Goal: Task Accomplishment & Management: Manage account settings

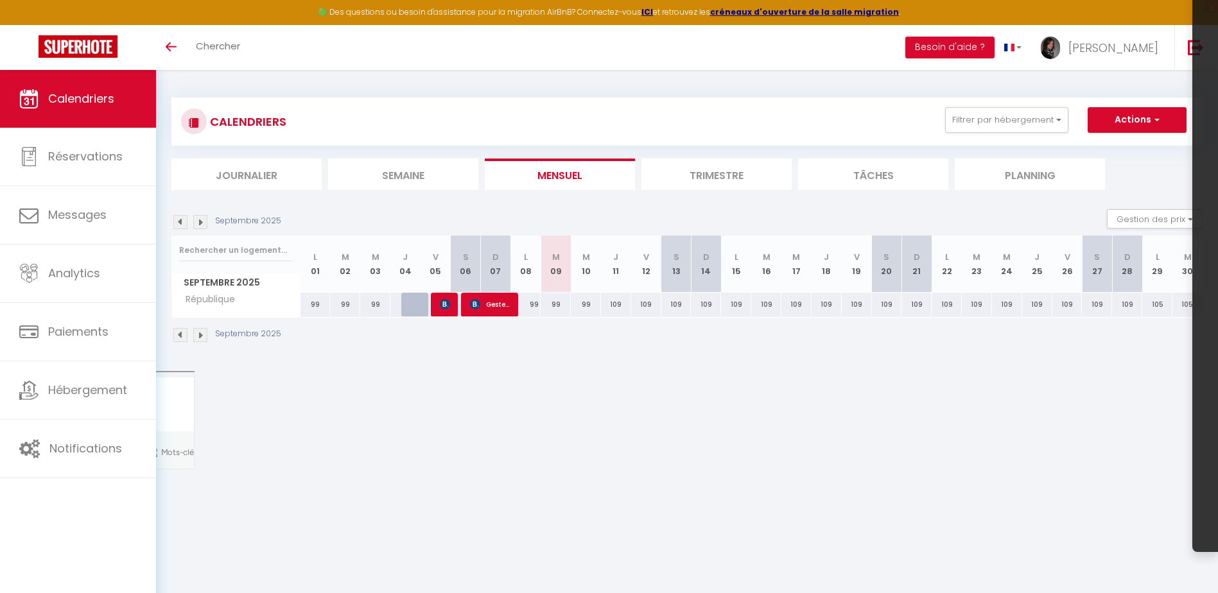
click at [200, 223] on img at bounding box center [200, 222] width 14 height 14
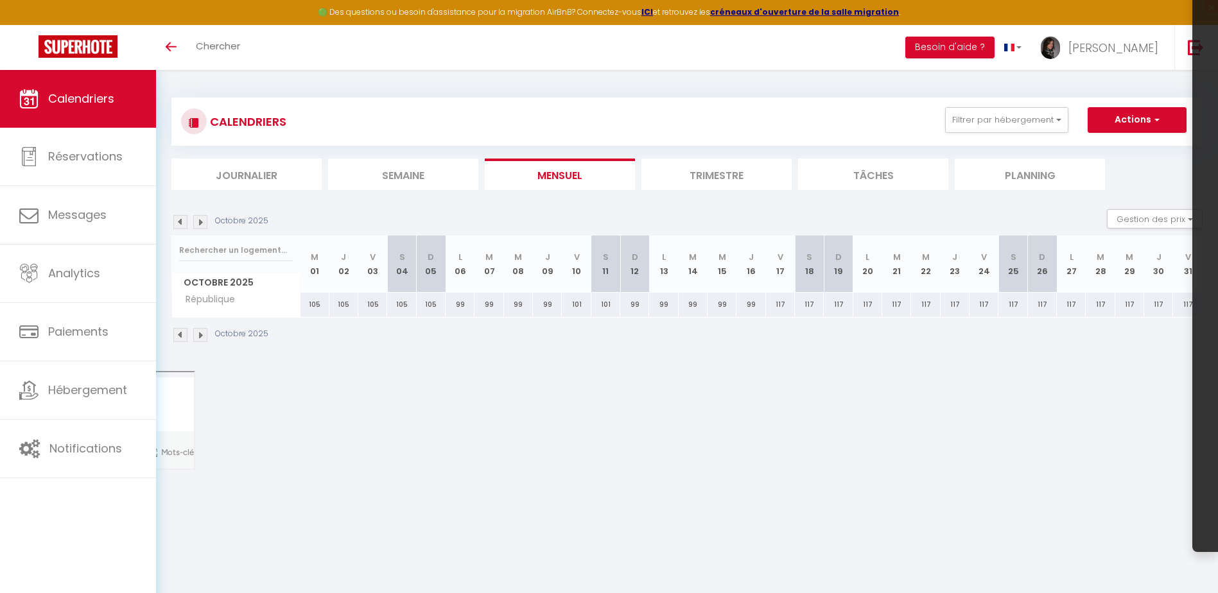
click at [200, 223] on img at bounding box center [200, 222] width 14 height 14
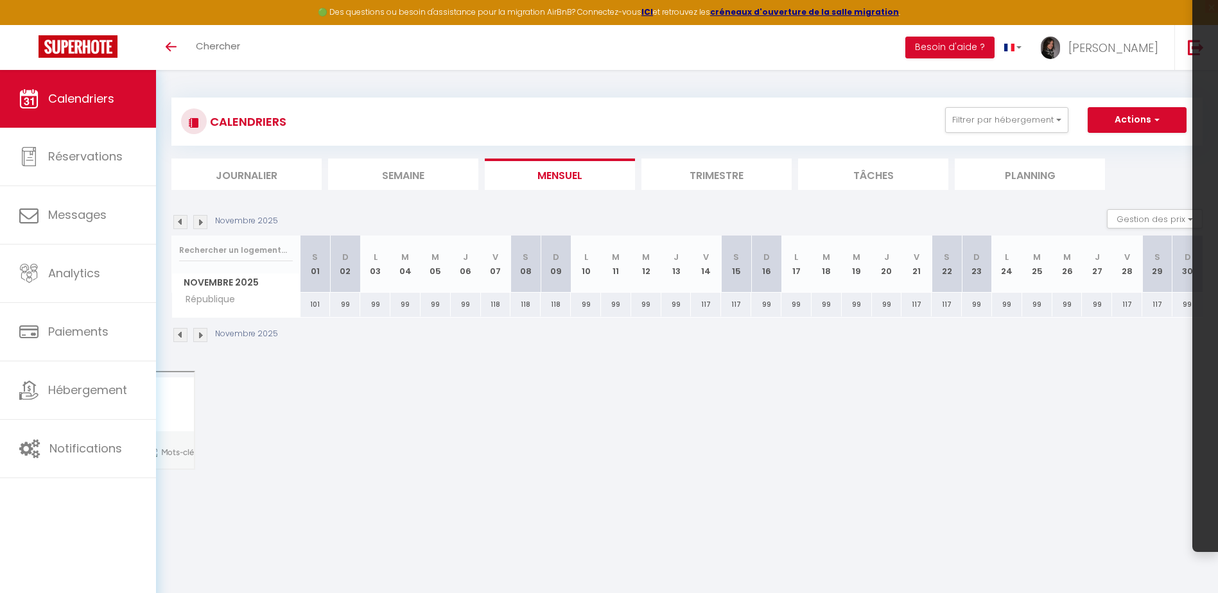
click at [200, 223] on img at bounding box center [200, 222] width 14 height 14
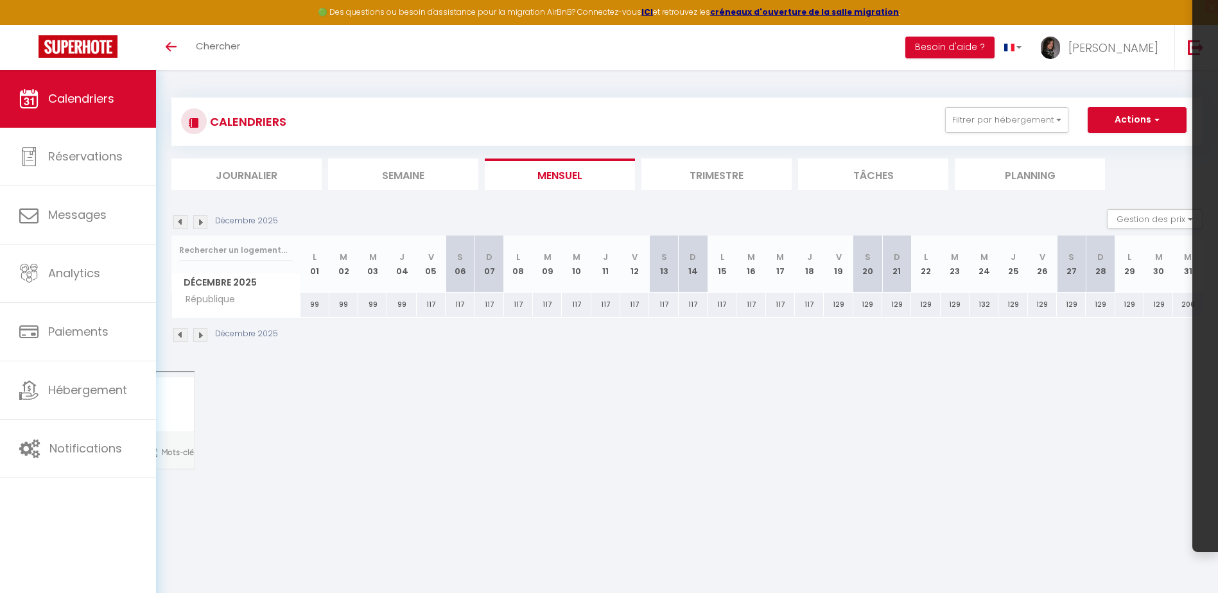
click at [200, 223] on img at bounding box center [200, 222] width 14 height 14
select select
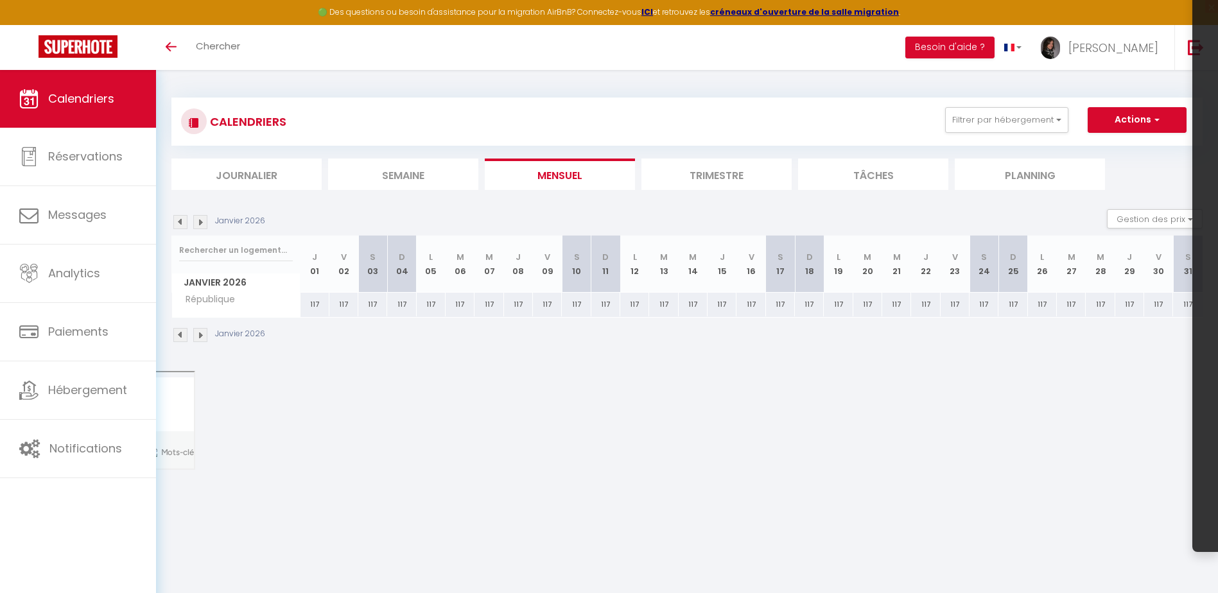
click at [627, 302] on div "117" at bounding box center [634, 305] width 29 height 24
type input "117"
select select "1"
type input "Lun 12 Janvier 2026"
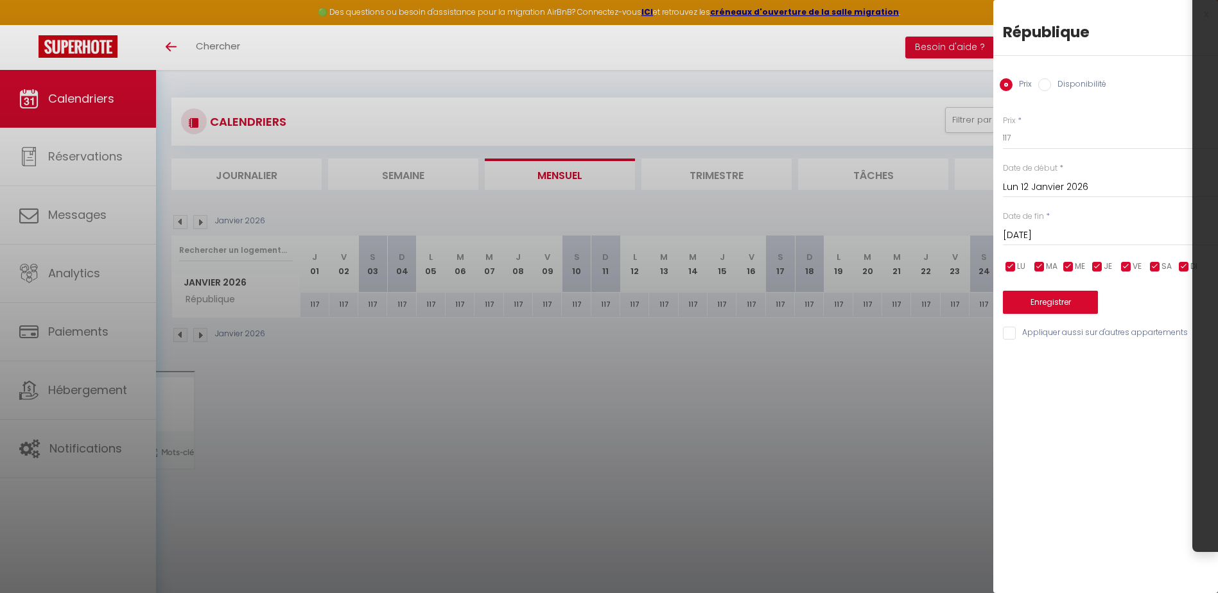
click at [1045, 231] on input "[DATE]" at bounding box center [1110, 235] width 215 height 17
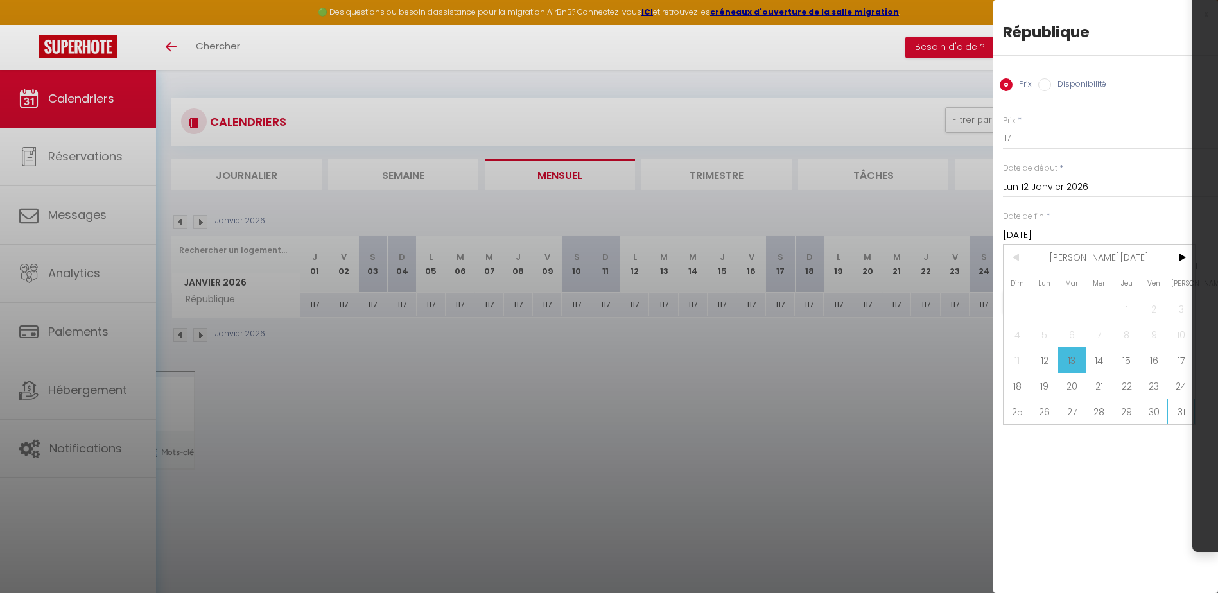
click at [1176, 412] on span "31" at bounding box center [1182, 412] width 28 height 26
type input "[DATE]"
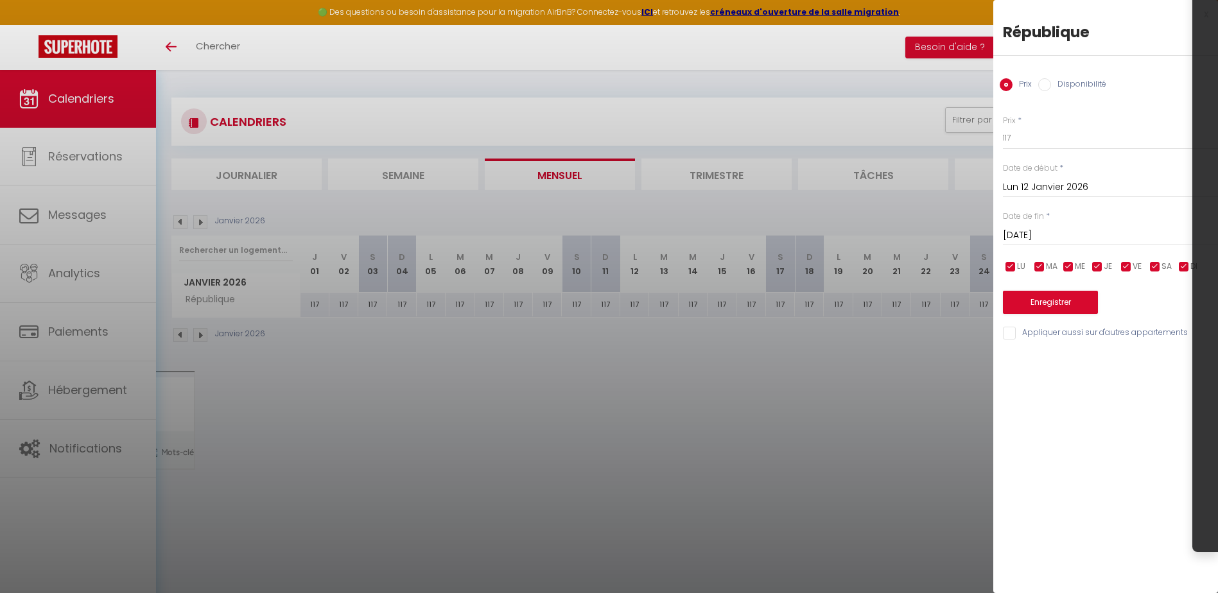
click at [1046, 79] on input "Disponibilité" at bounding box center [1045, 84] width 13 height 13
radio input "true"
radio input "false"
click at [1040, 137] on select "Disponible Indisponible" at bounding box center [1110, 139] width 215 height 24
select select "0"
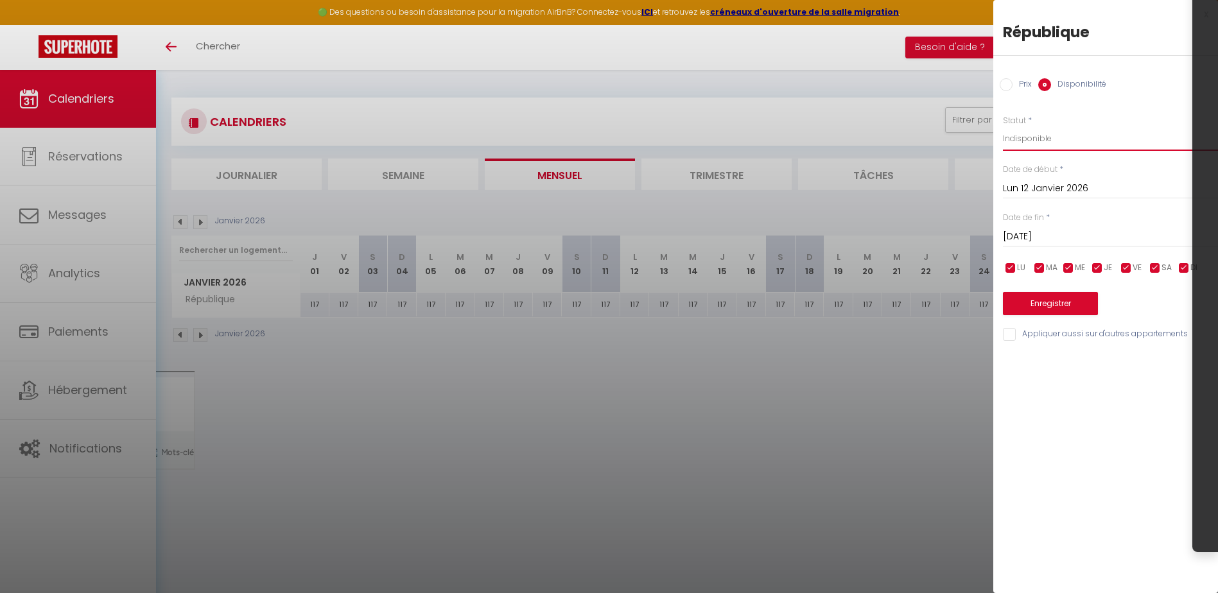
click at [1003, 127] on select "Disponible Indisponible" at bounding box center [1110, 139] width 215 height 24
click at [1049, 308] on button "Enregistrer" at bounding box center [1050, 303] width 95 height 23
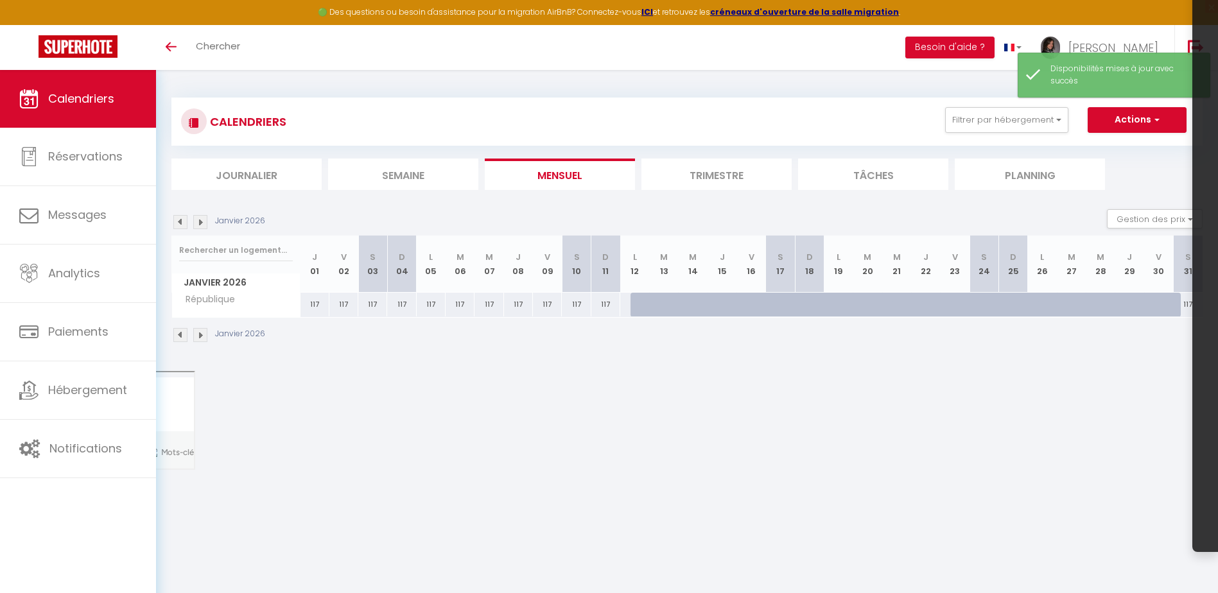
click at [635, 306] on div at bounding box center [645, 305] width 29 height 24
select select "1"
type input "Lun 12 Janvier 2026"
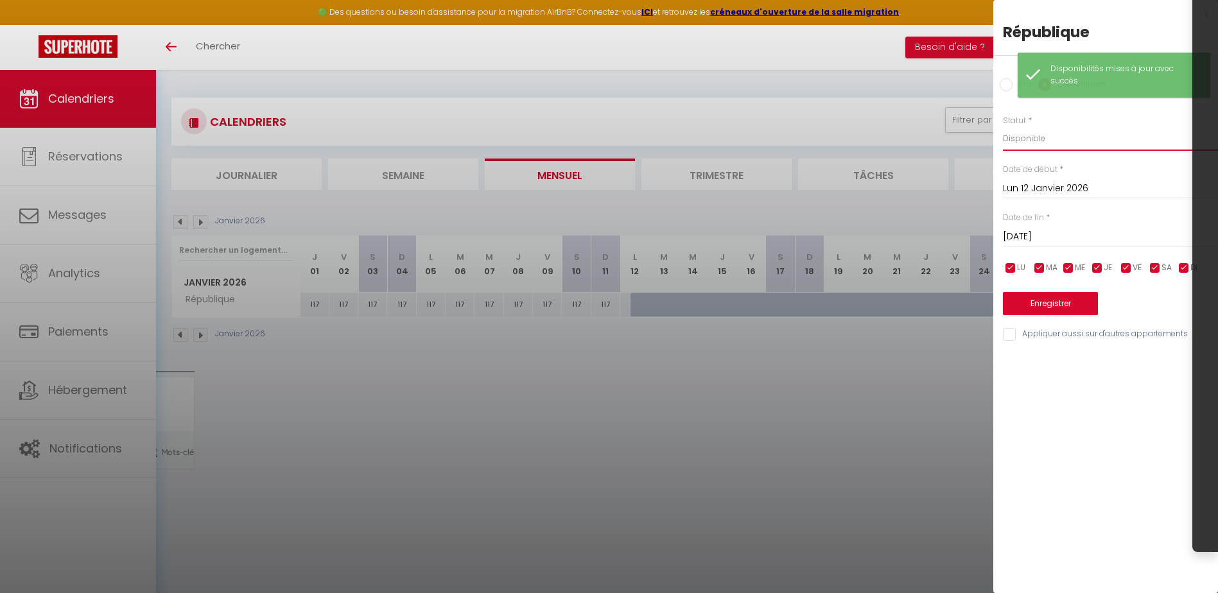
click at [1013, 131] on select "Disponible Indisponible" at bounding box center [1110, 139] width 215 height 24
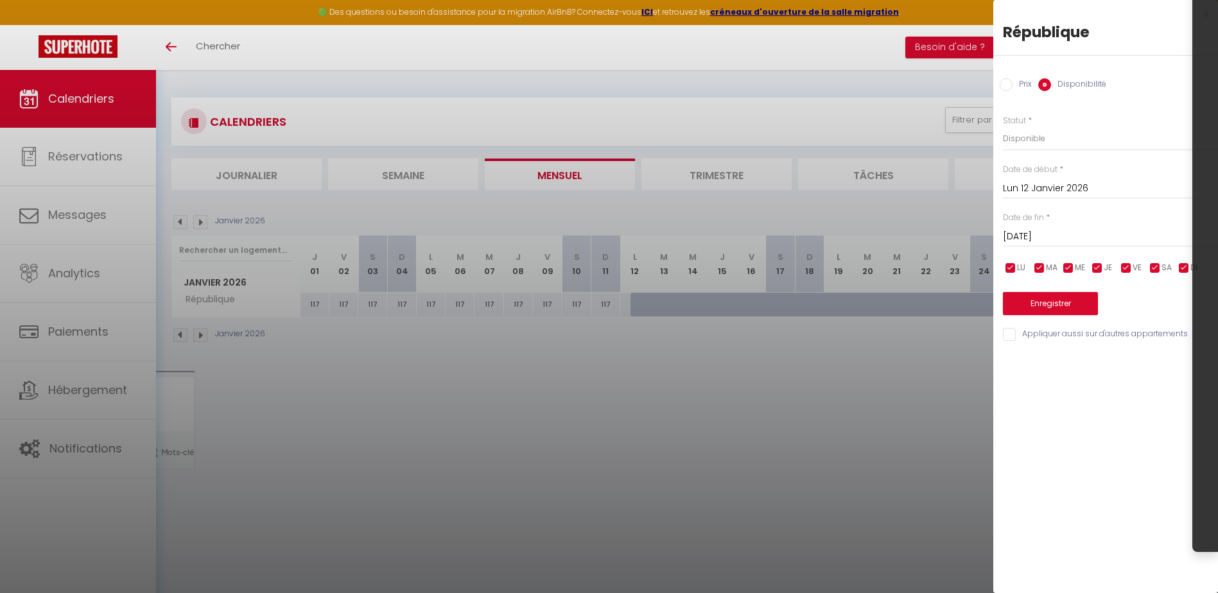
click at [1026, 189] on input "Lun 12 Janvier 2026" at bounding box center [1110, 188] width 215 height 17
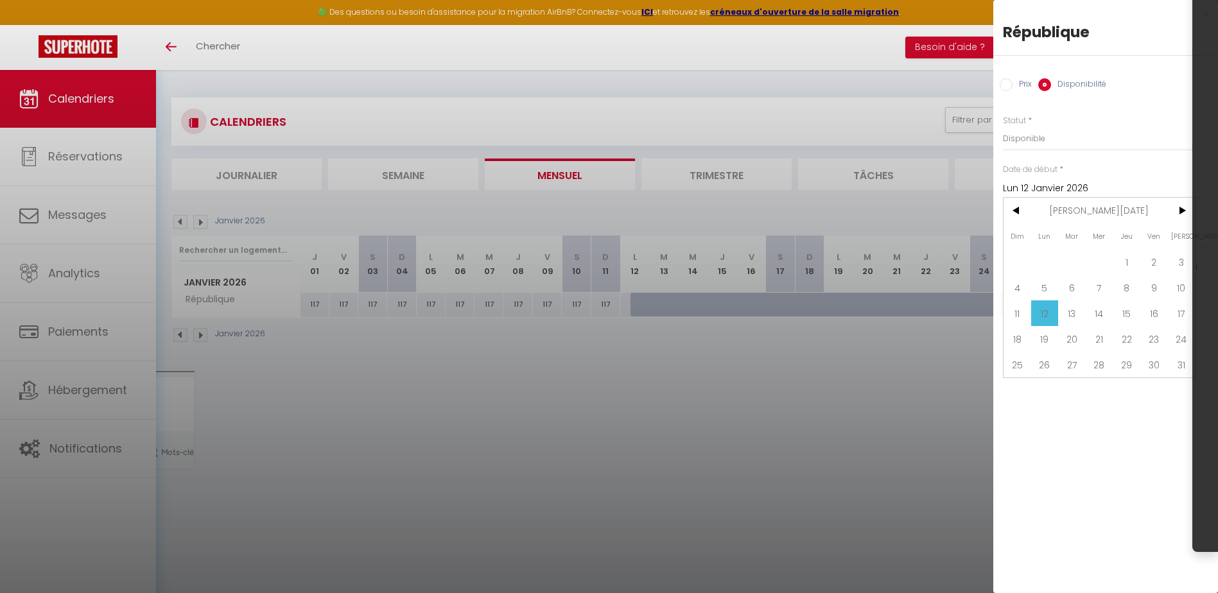
click at [1026, 189] on input "Lun 12 Janvier 2026" at bounding box center [1110, 188] width 215 height 17
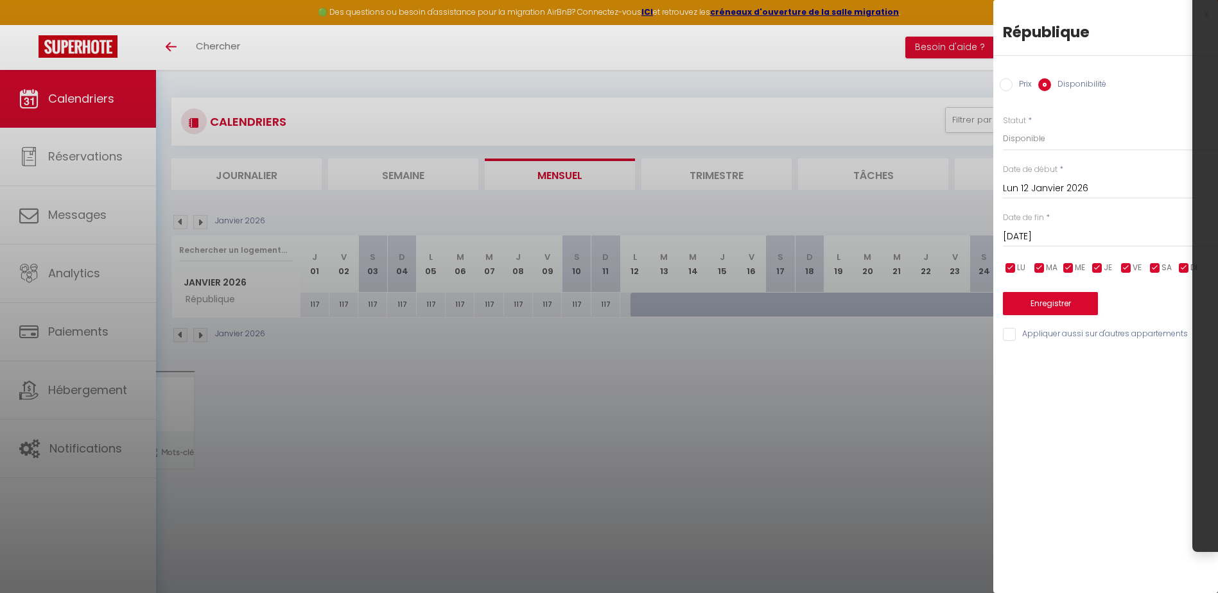
click at [1040, 245] on input "[DATE]" at bounding box center [1110, 237] width 215 height 17
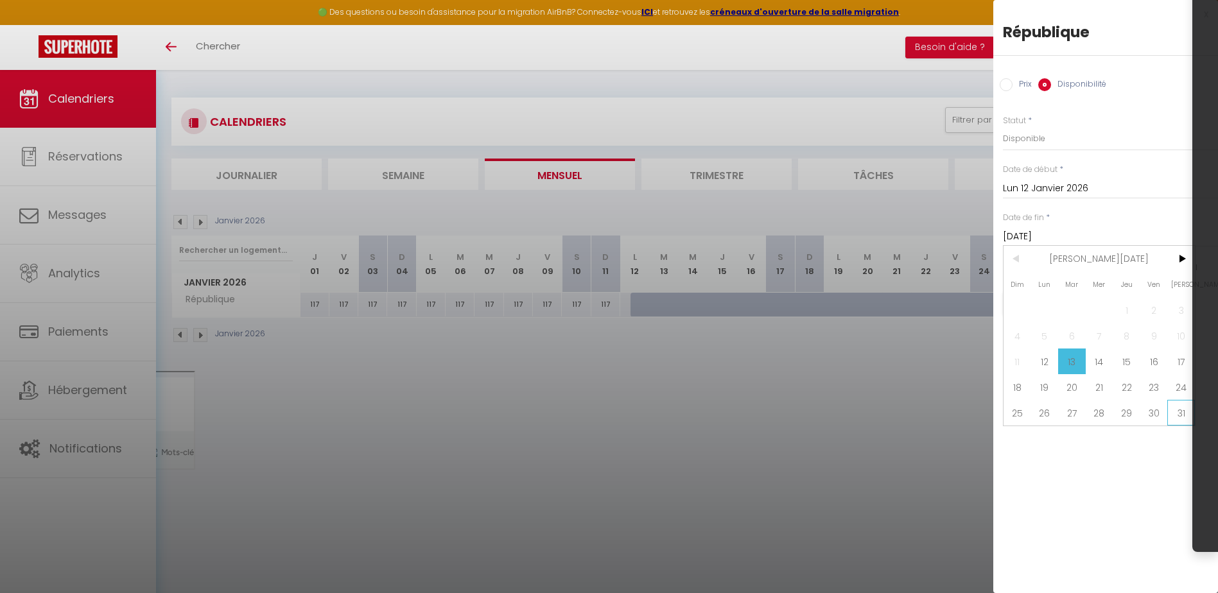
click at [1180, 405] on span "31" at bounding box center [1182, 413] width 28 height 26
type input "[DATE]"
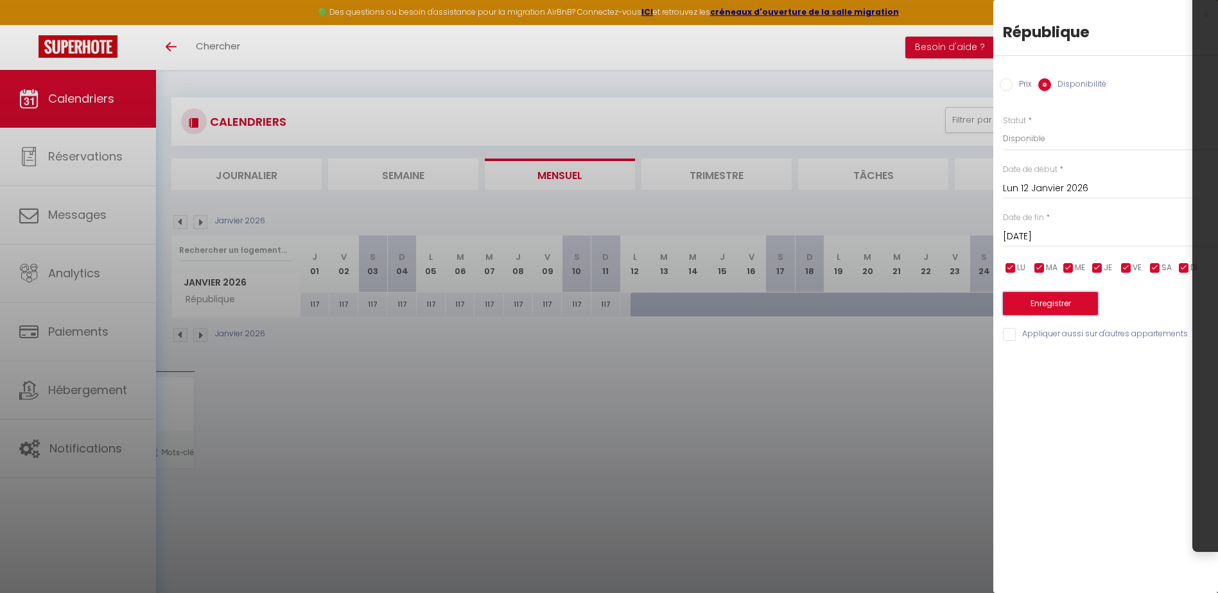
click at [1058, 308] on button "Enregistrer" at bounding box center [1050, 303] width 95 height 23
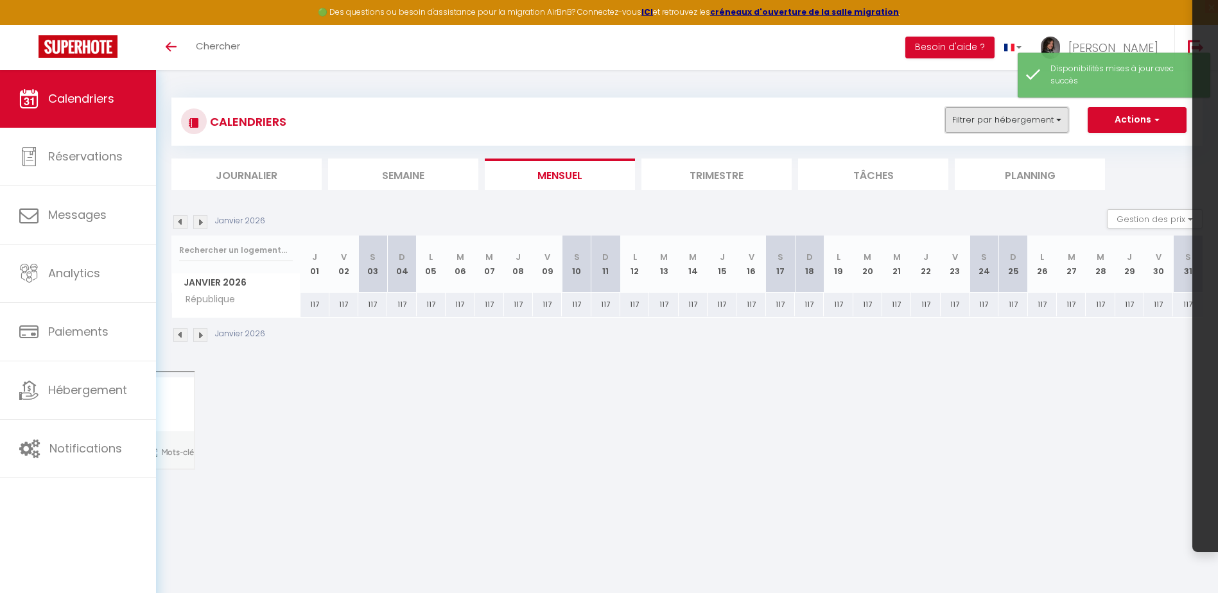
click at [976, 127] on button "Filtrer par hébergement" at bounding box center [1006, 120] width 123 height 26
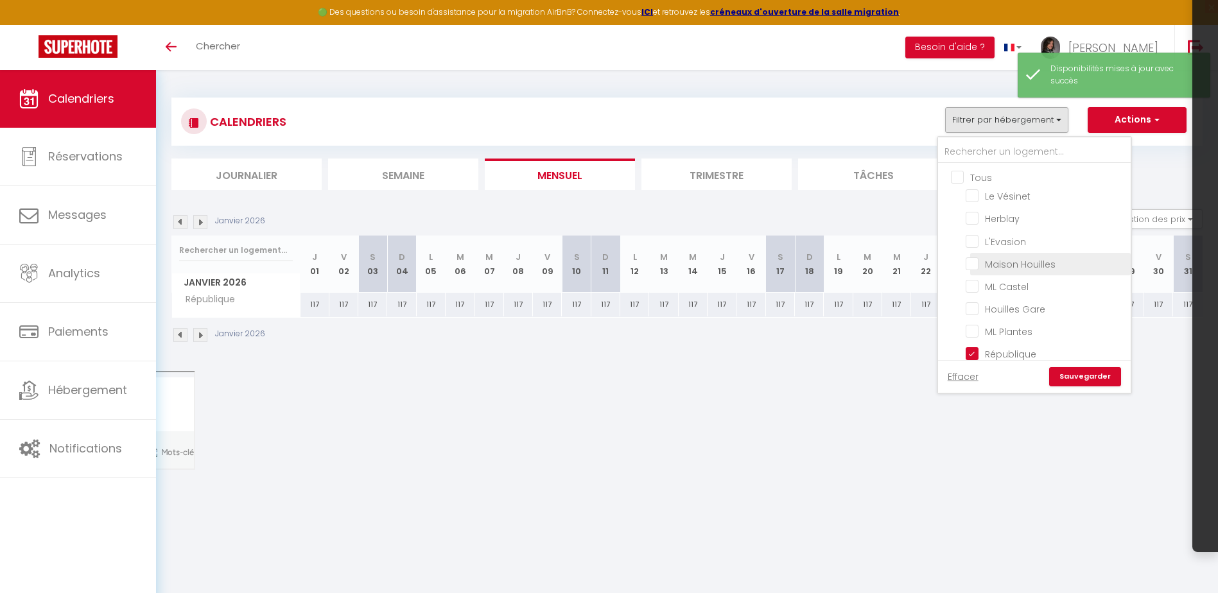
click at [974, 266] on input "Maison Houilles" at bounding box center [1046, 263] width 161 height 13
checkbox input "true"
checkbox input "false"
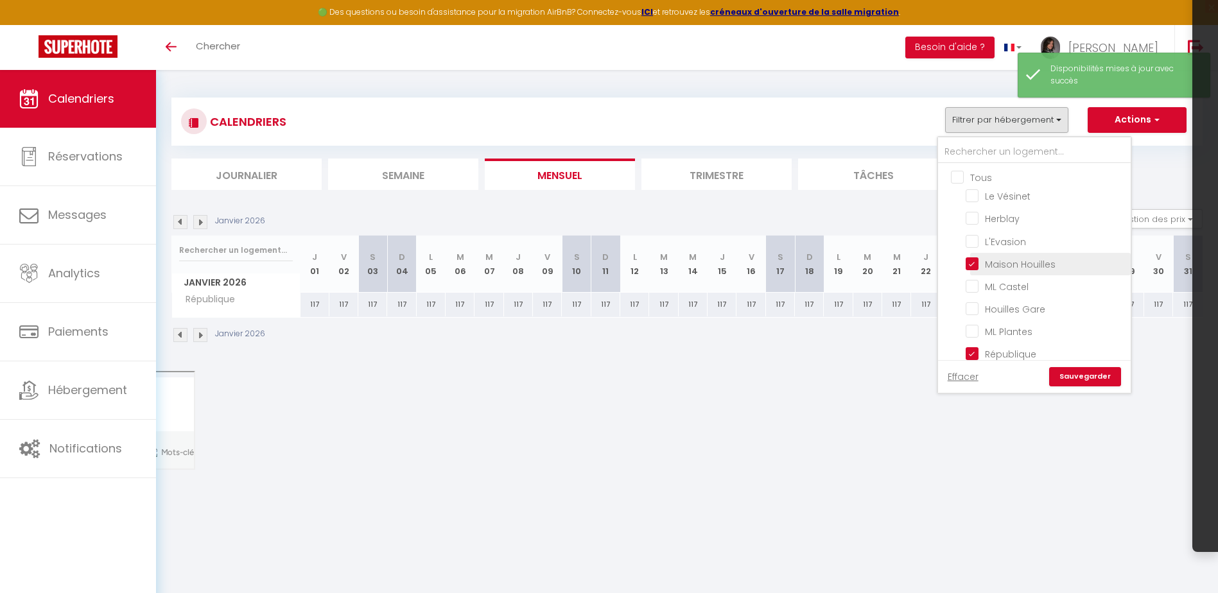
checkbox input "false"
click at [972, 353] on input "République" at bounding box center [1046, 353] width 161 height 13
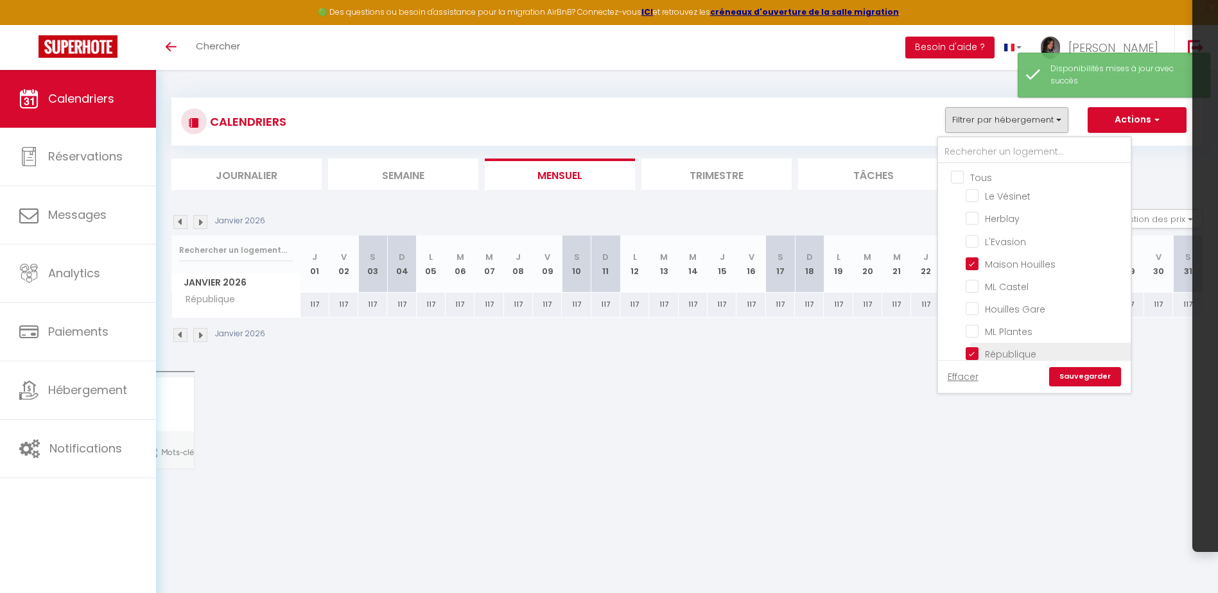
checkbox input "false"
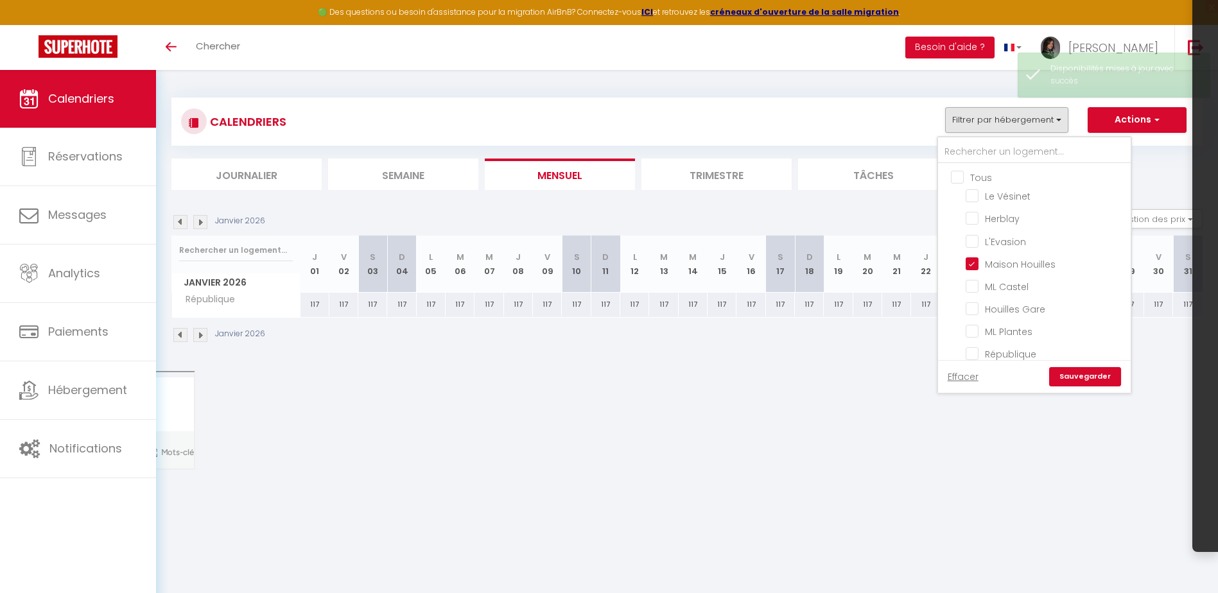
click at [1087, 381] on link "Sauvegarder" at bounding box center [1085, 376] width 72 height 19
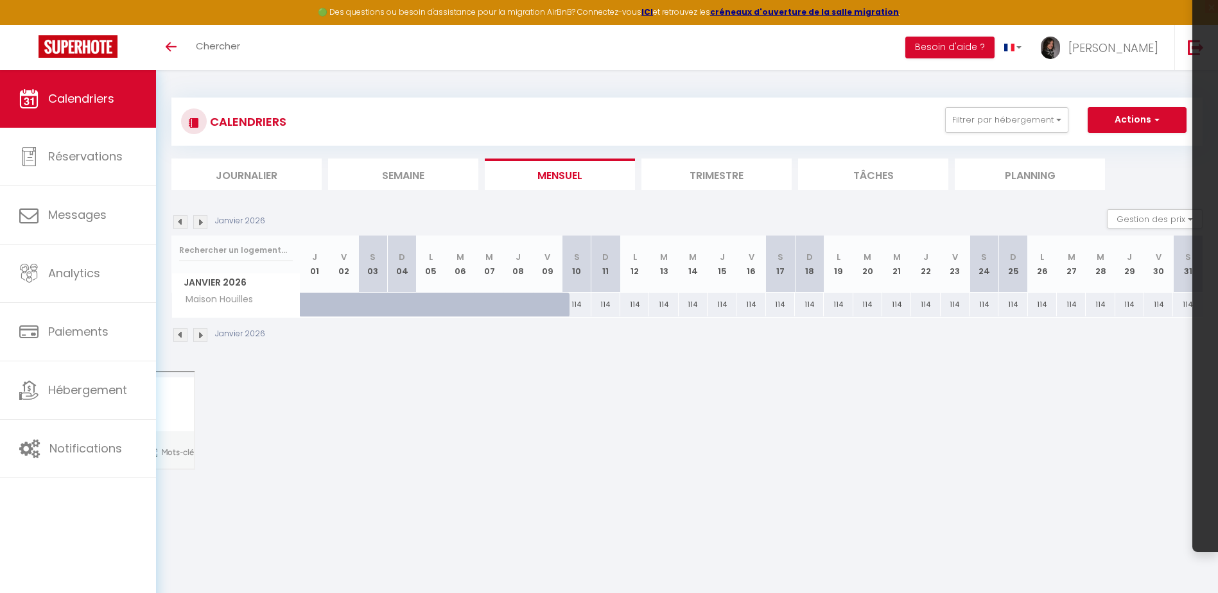
click at [182, 215] on img at bounding box center [180, 222] width 14 height 14
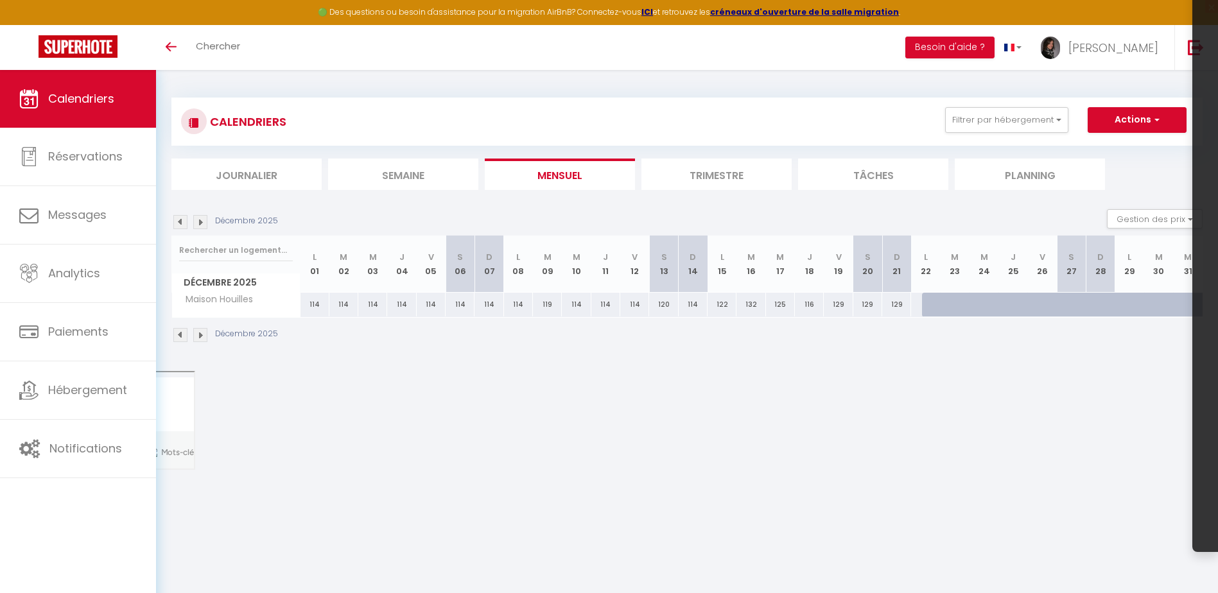
click at [203, 227] on img at bounding box center [200, 222] width 14 height 14
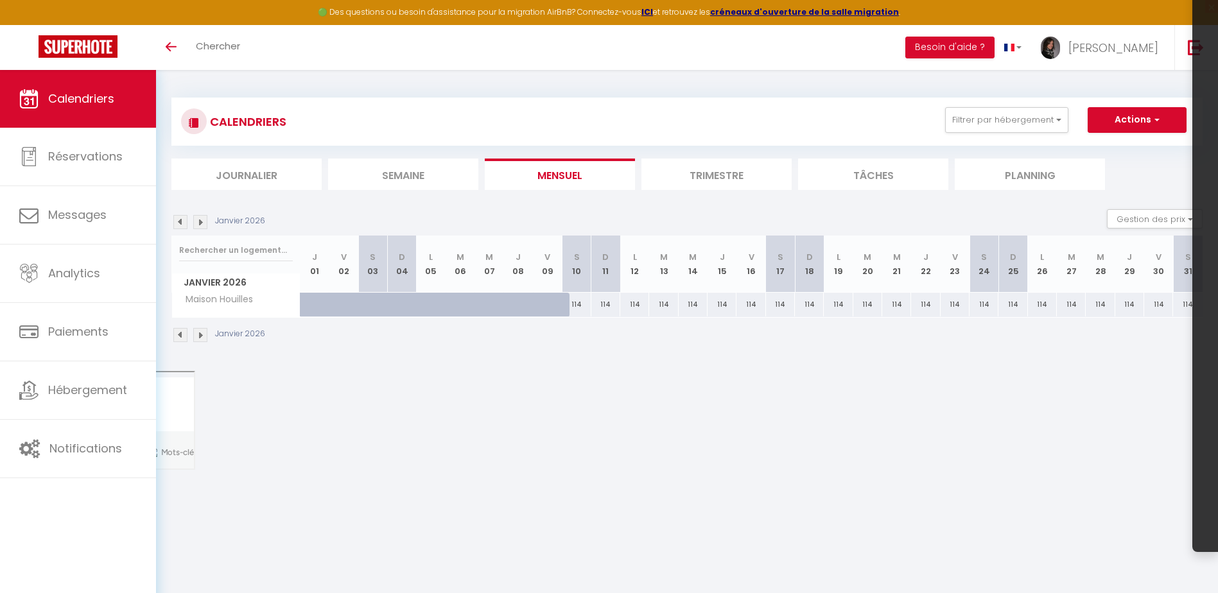
click at [632, 306] on div "114" at bounding box center [634, 305] width 29 height 24
select select "1"
type input "Lun 12 Janvier 2026"
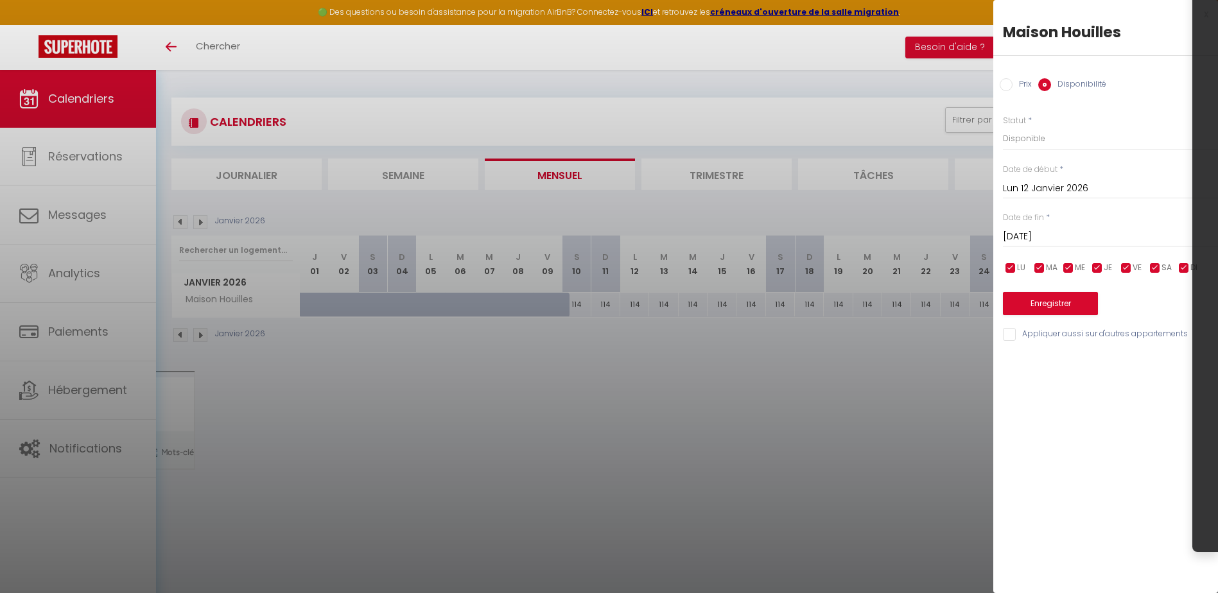
click at [1083, 233] on input "[DATE]" at bounding box center [1110, 237] width 215 height 17
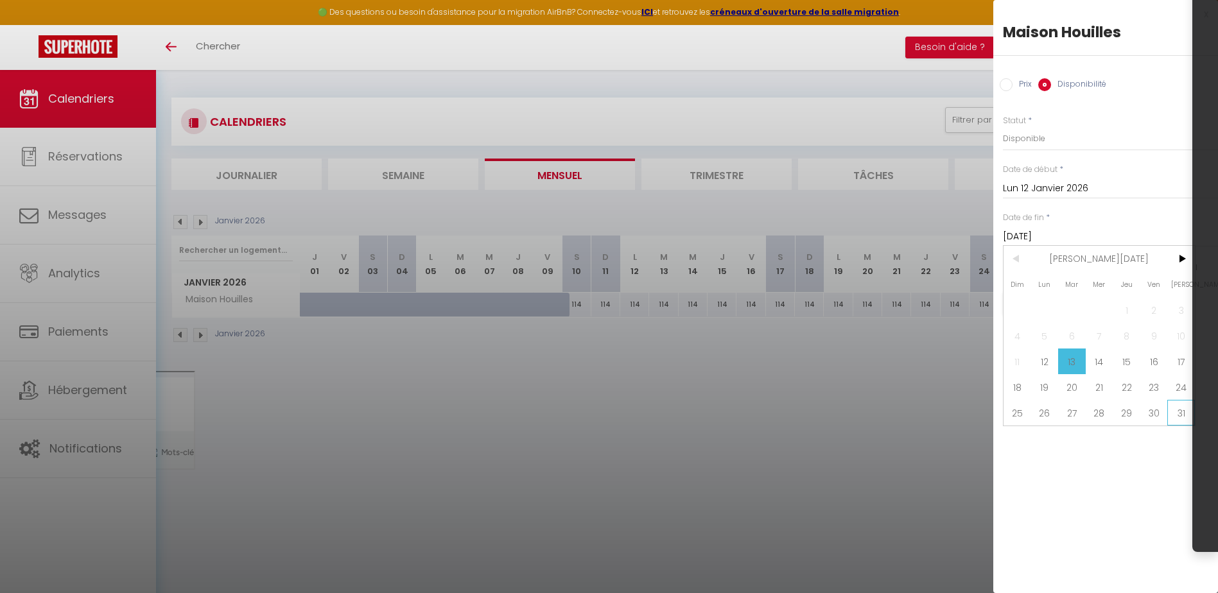
click at [1177, 413] on span "31" at bounding box center [1182, 413] width 28 height 26
type input "[DATE]"
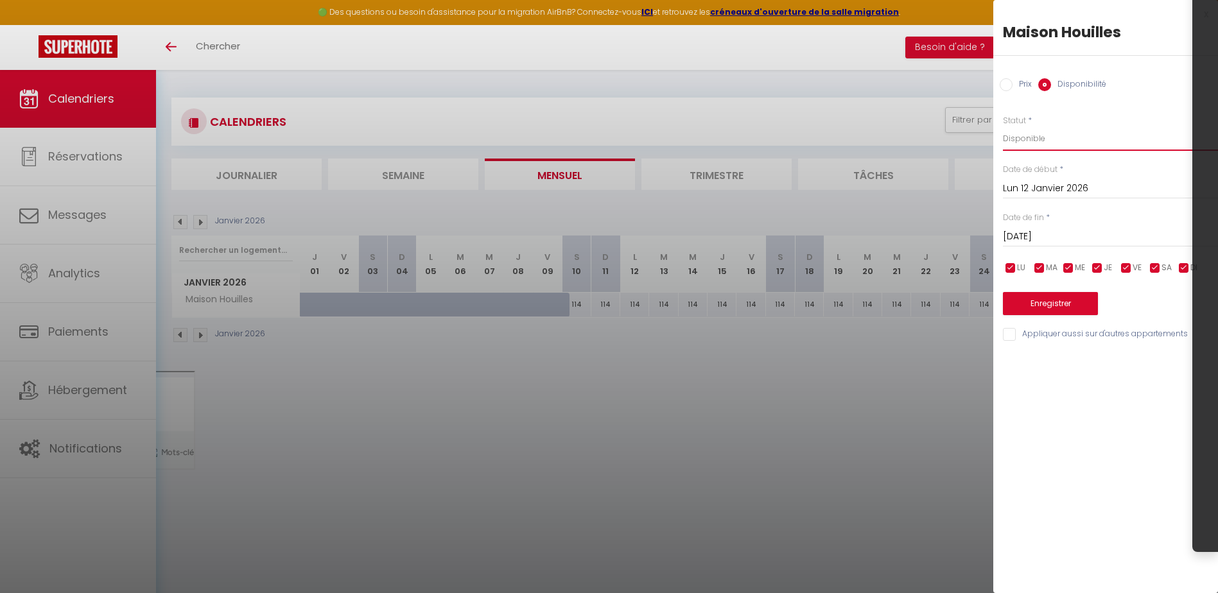
click at [1019, 150] on select "Disponible Indisponible" at bounding box center [1110, 139] width 215 height 24
select select "0"
click at [1003, 127] on select "Disponible Indisponible" at bounding box center [1110, 139] width 215 height 24
click at [1091, 307] on button "Enregistrer" at bounding box center [1050, 303] width 95 height 23
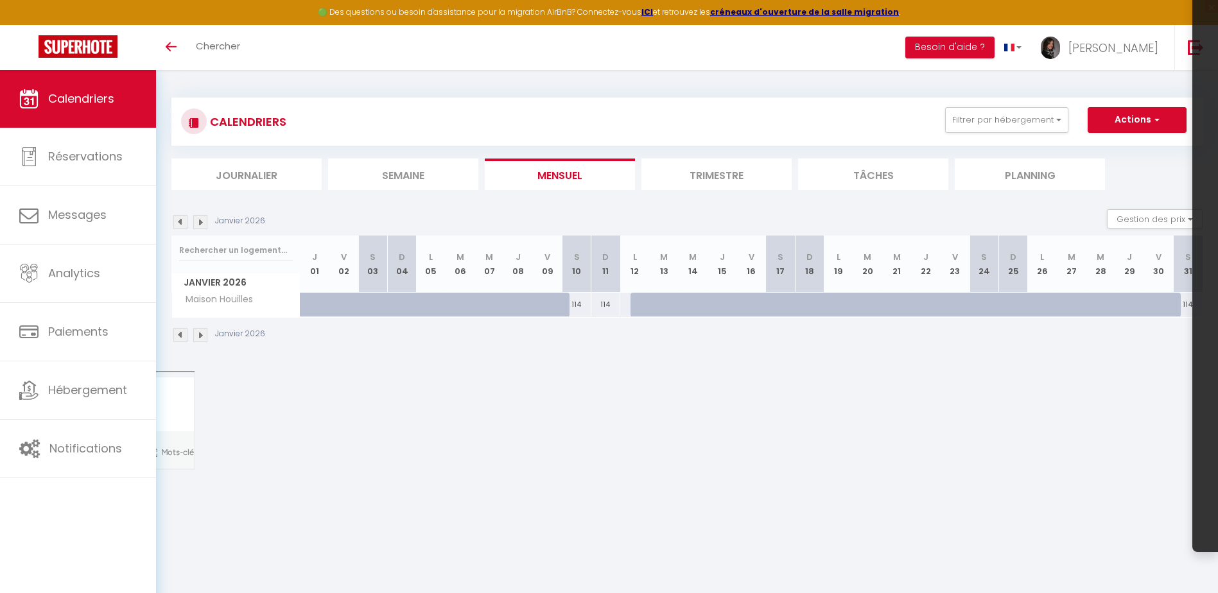
click at [184, 223] on img at bounding box center [180, 222] width 14 height 14
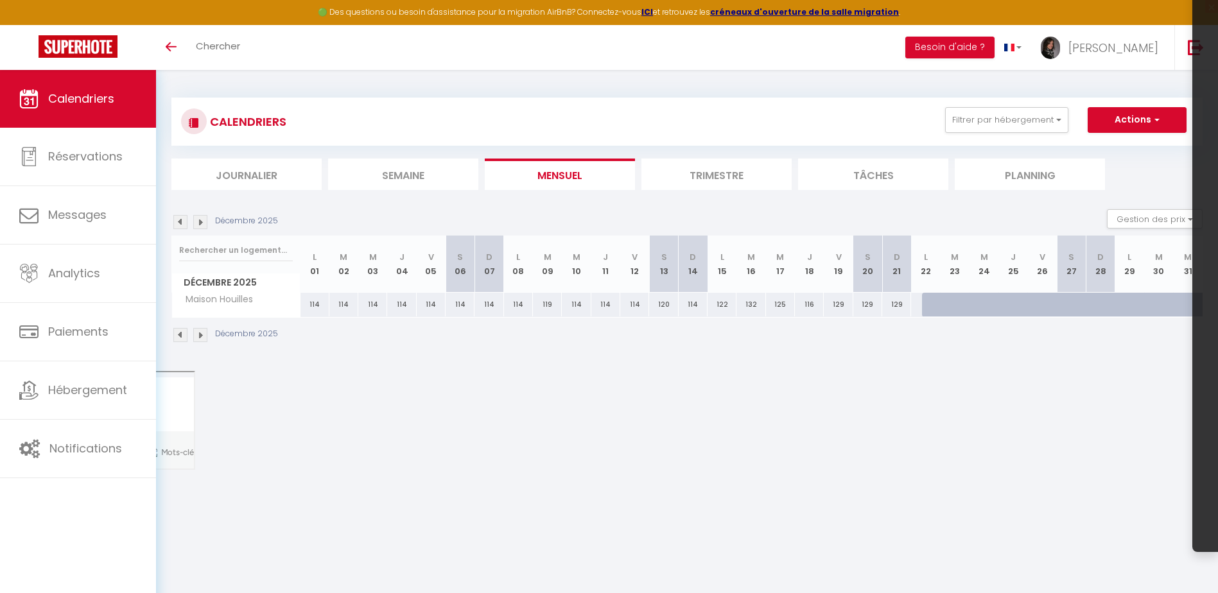
click at [184, 223] on img at bounding box center [180, 222] width 14 height 14
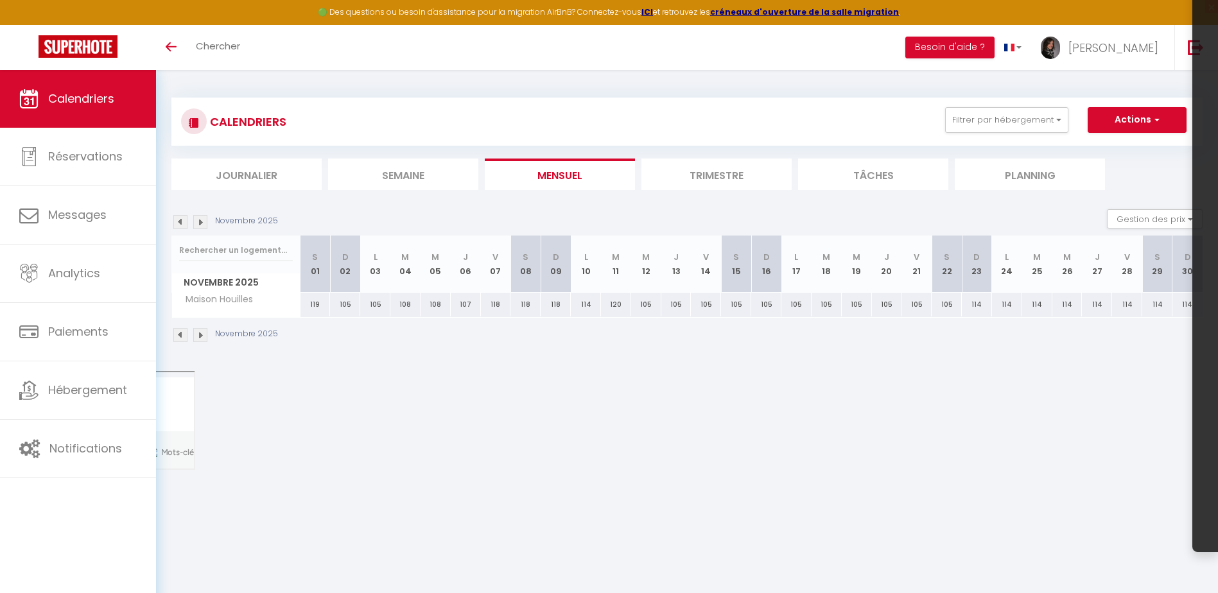
click at [199, 225] on img at bounding box center [200, 222] width 14 height 14
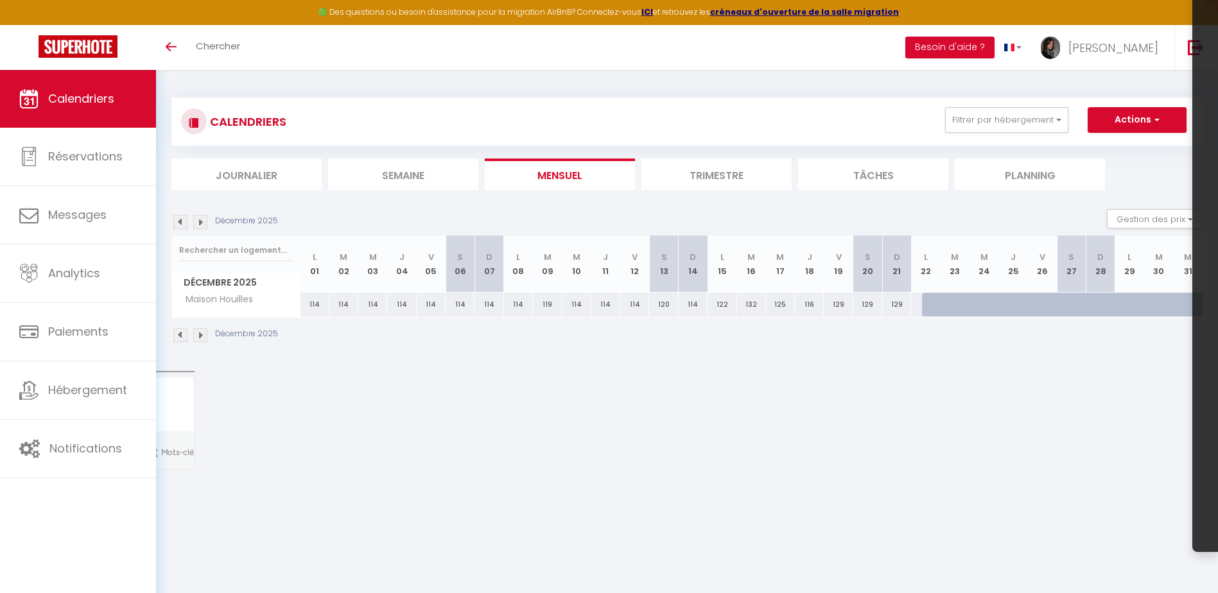
click at [199, 225] on img at bounding box center [200, 222] width 14 height 14
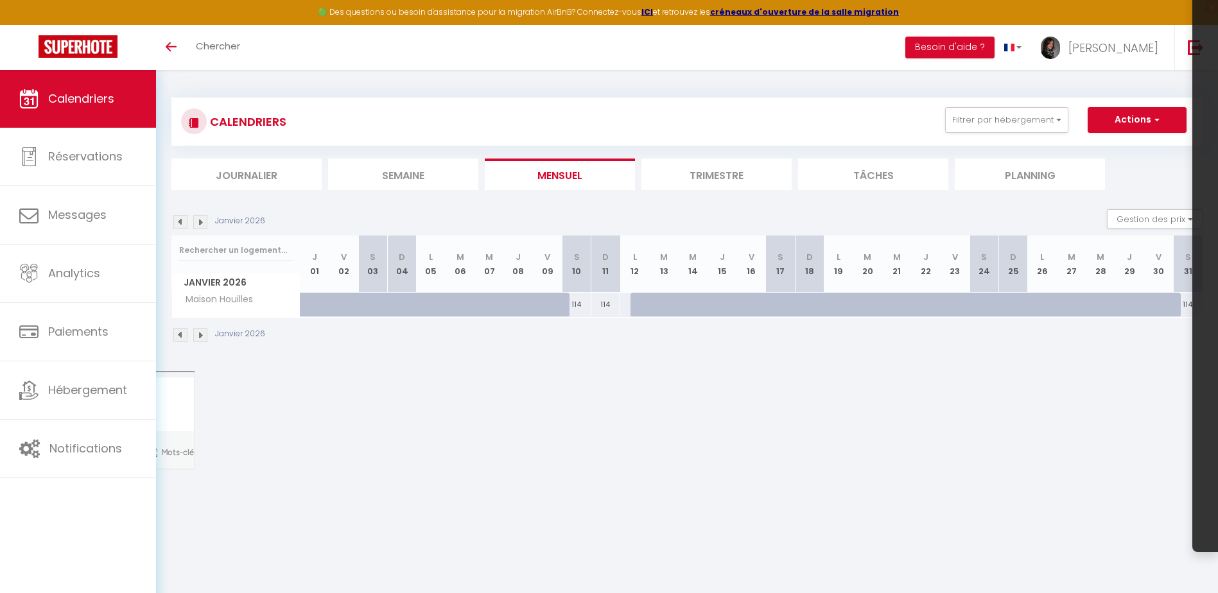
click at [182, 227] on img at bounding box center [180, 222] width 14 height 14
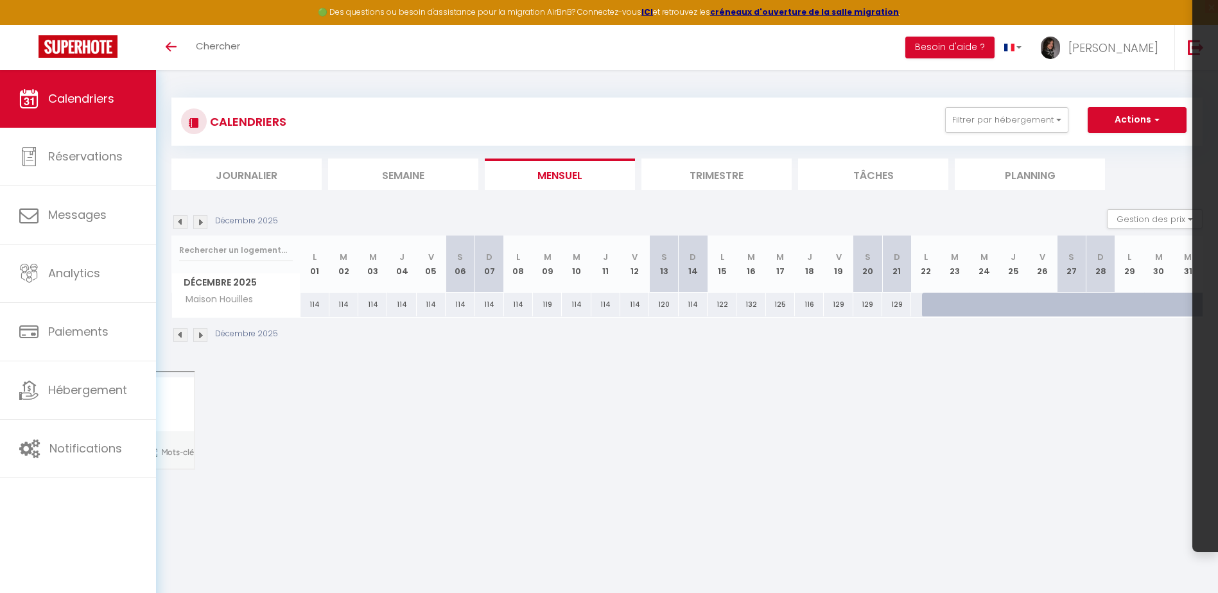
click at [186, 222] on img at bounding box center [180, 222] width 14 height 14
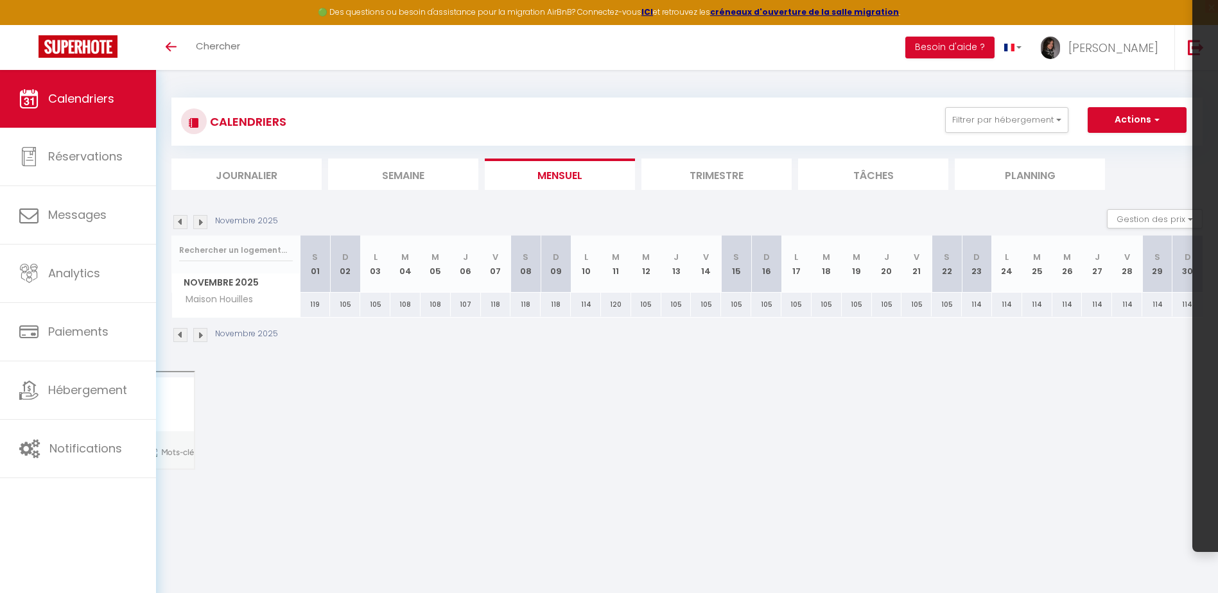
click at [186, 222] on img at bounding box center [180, 222] width 14 height 14
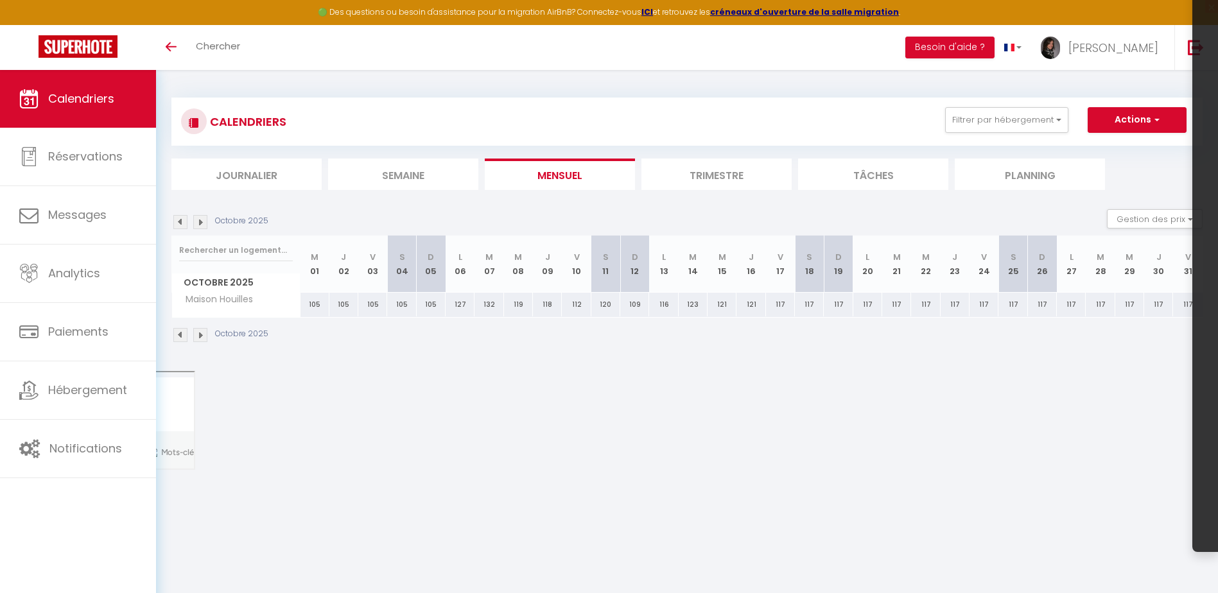
click at [186, 222] on img at bounding box center [180, 222] width 14 height 14
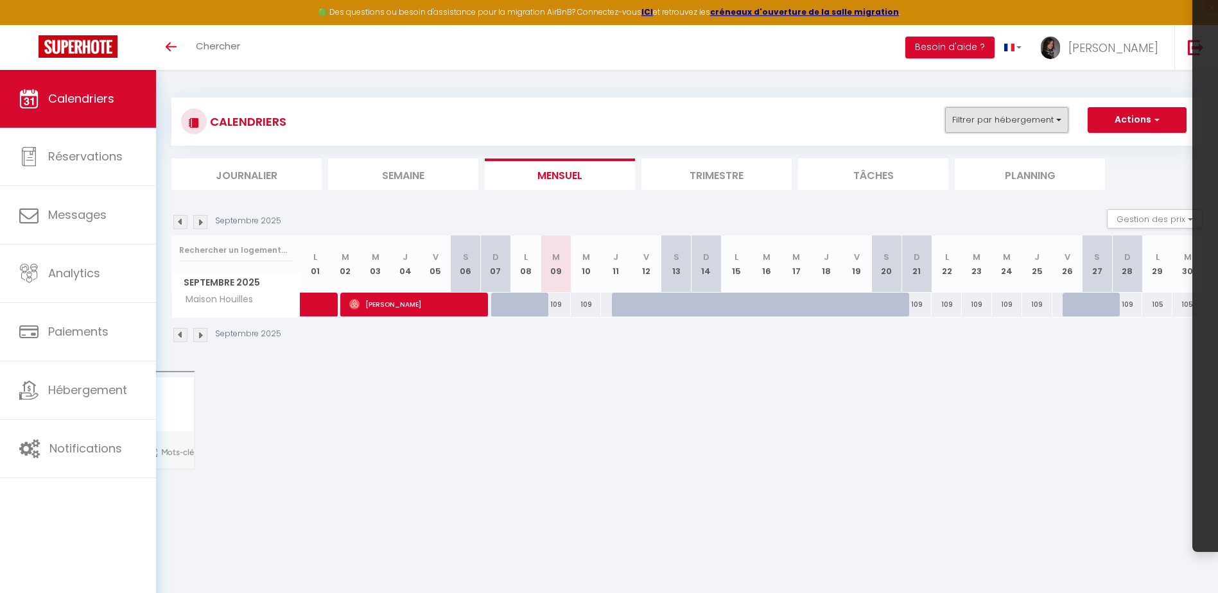
click at [1062, 125] on button "Filtrer par hébergement" at bounding box center [1006, 120] width 123 height 26
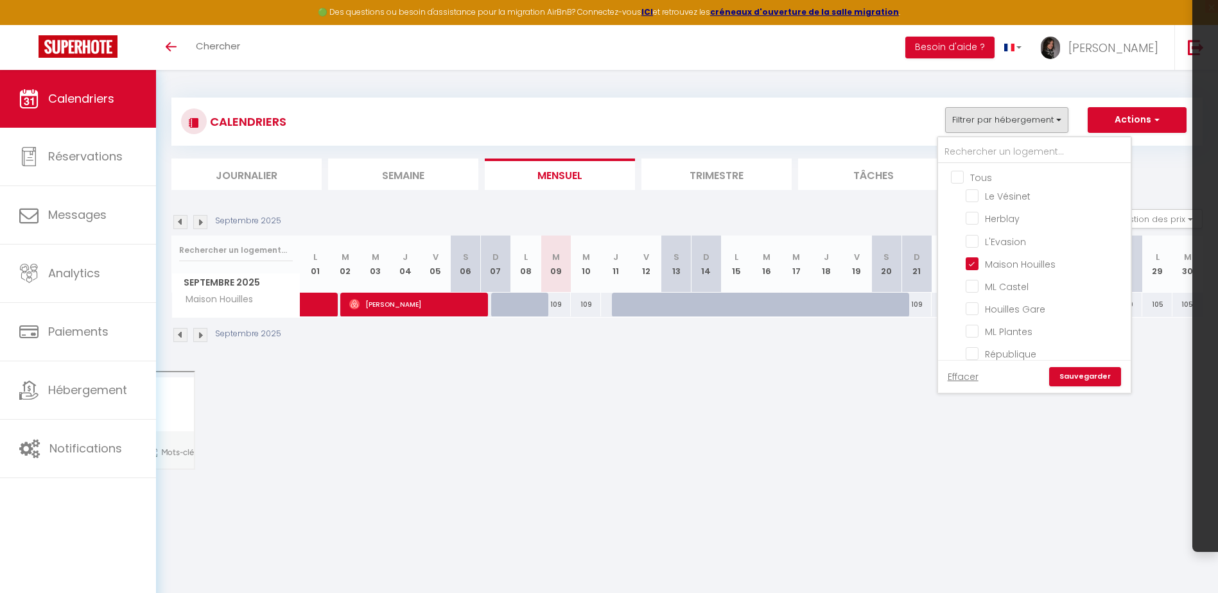
click at [963, 177] on input "Tous" at bounding box center [1047, 176] width 193 height 13
checkbox input "true"
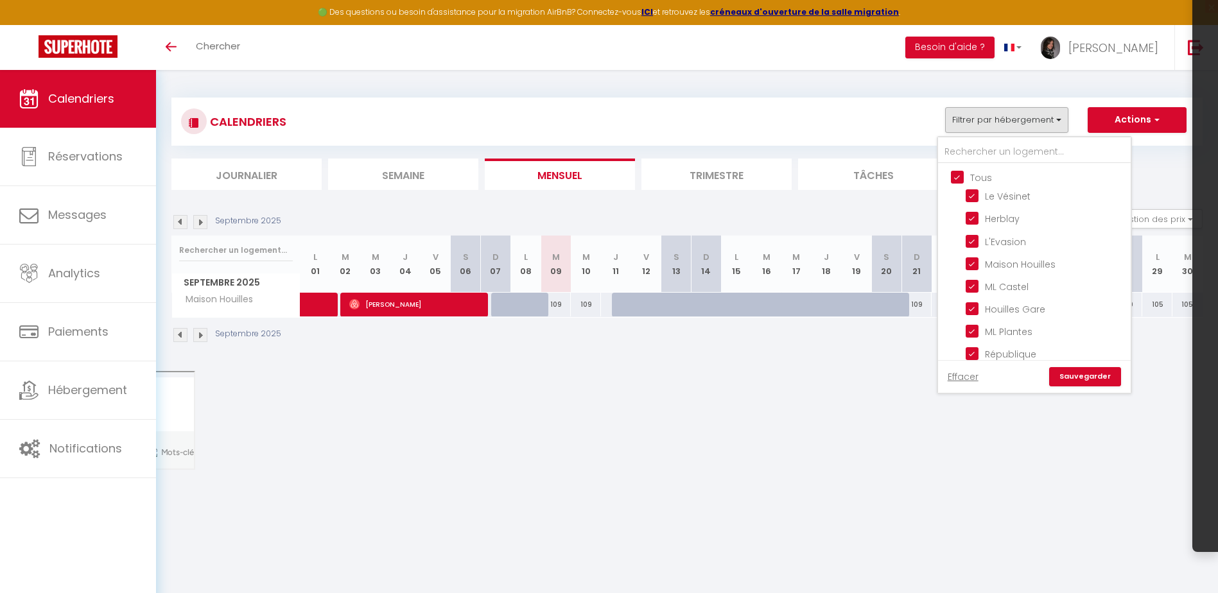
checkbox input "true"
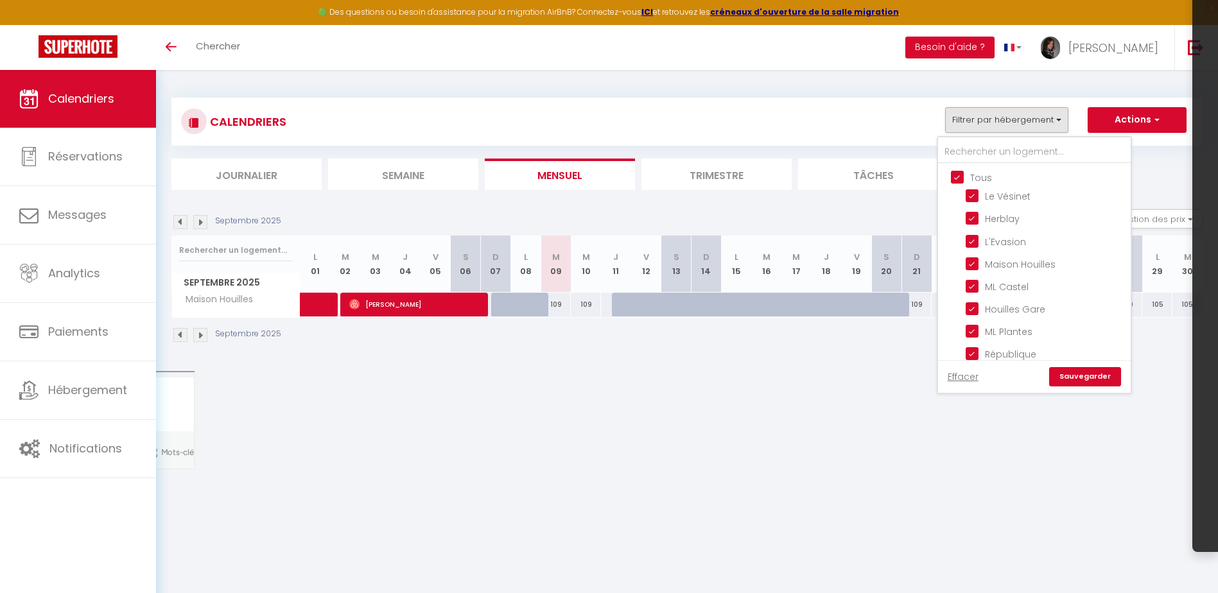
click at [1089, 380] on link "Sauvegarder" at bounding box center [1085, 376] width 72 height 19
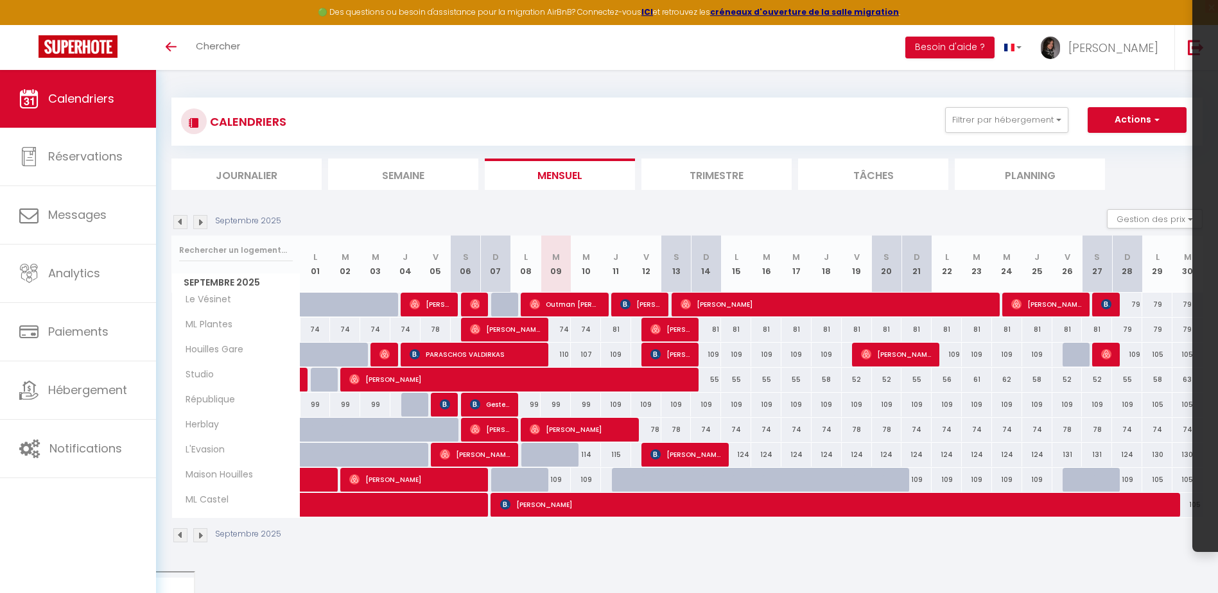
click at [565, 359] on div "110" at bounding box center [556, 355] width 30 height 24
select select "1"
type input "[DATE]"
type input "Mer 10 Septembre 2025"
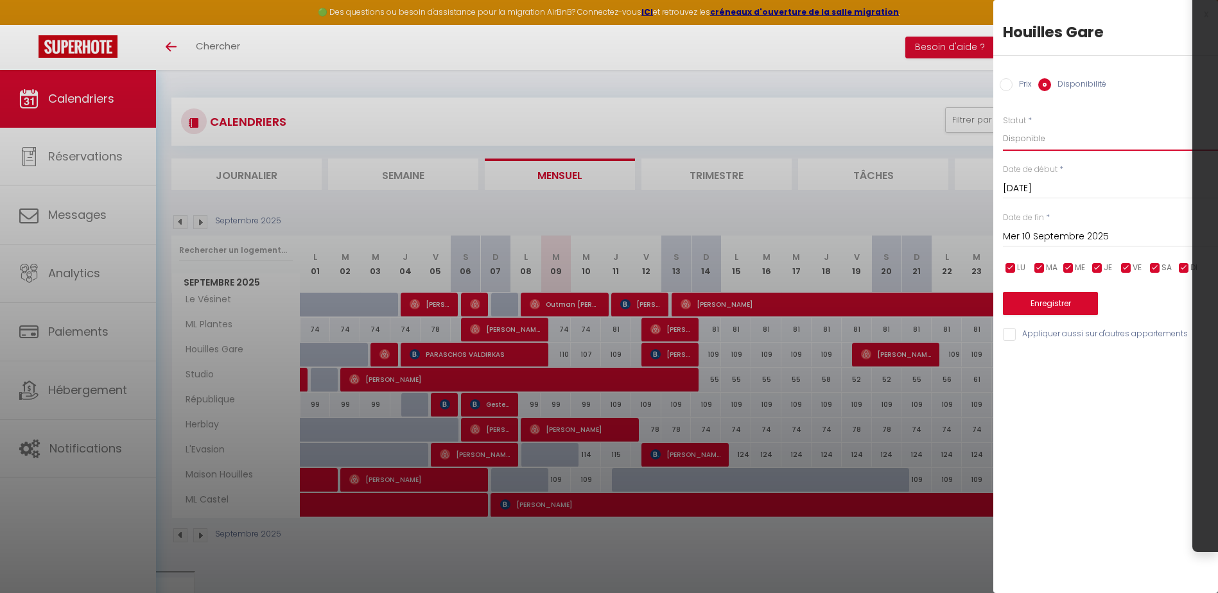
click at [1017, 136] on select "Disponible Indisponible" at bounding box center [1110, 139] width 215 height 24
select select "0"
click at [1003, 127] on select "Disponible Indisponible" at bounding box center [1110, 139] width 215 height 24
click at [1080, 311] on button "Enregistrer" at bounding box center [1050, 303] width 95 height 23
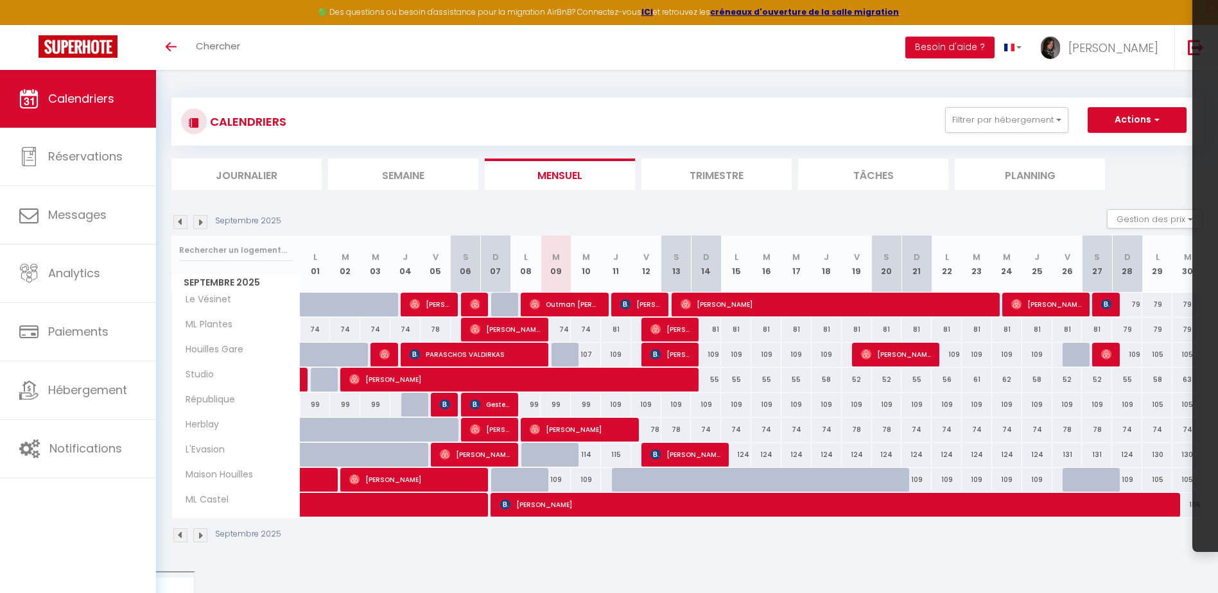
click at [1155, 457] on div "130" at bounding box center [1158, 455] width 30 height 24
select select "1"
type input "Lun 29 Septembre 2025"
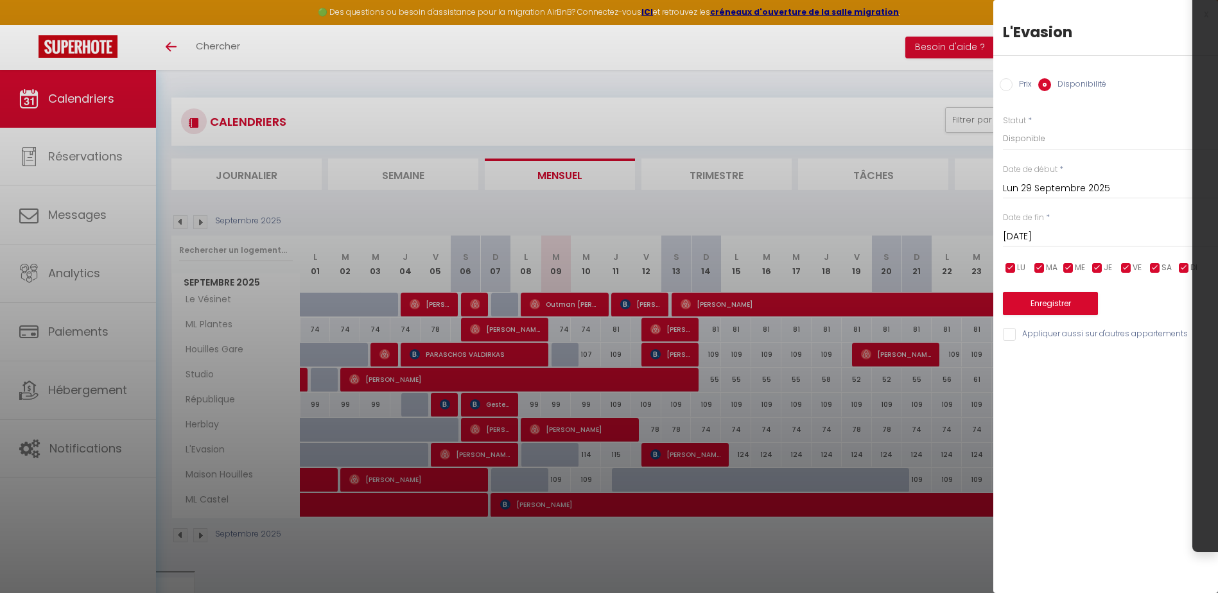
click at [1062, 238] on input "[DATE]" at bounding box center [1110, 237] width 215 height 17
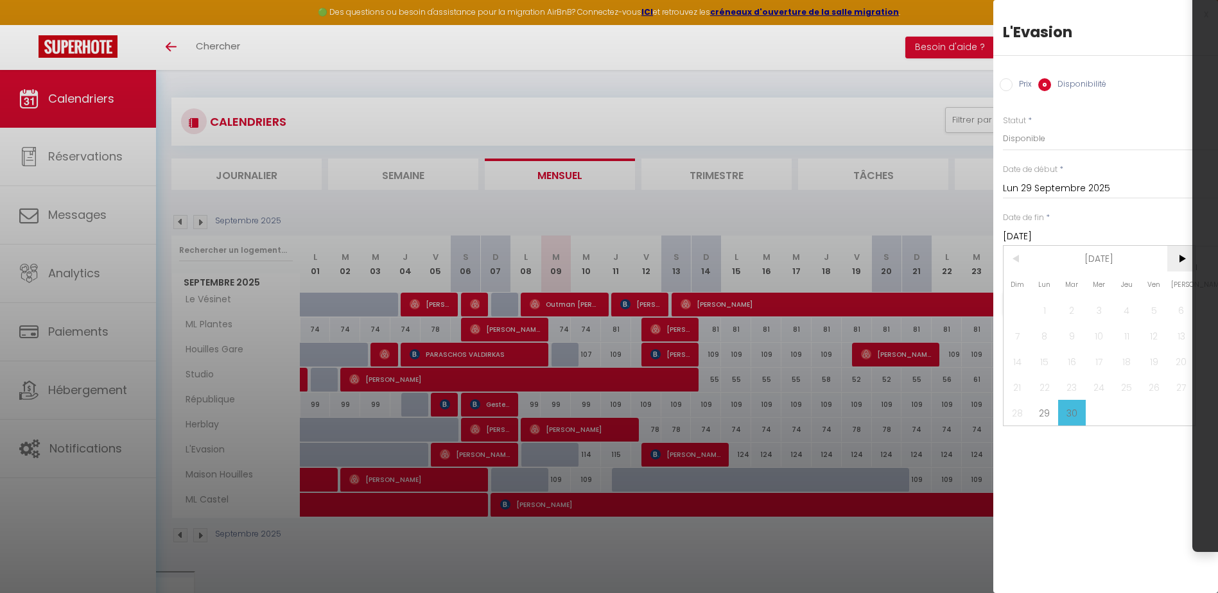
click at [1192, 265] on span ">" at bounding box center [1182, 259] width 28 height 26
click at [1107, 306] on span "1" at bounding box center [1100, 310] width 28 height 26
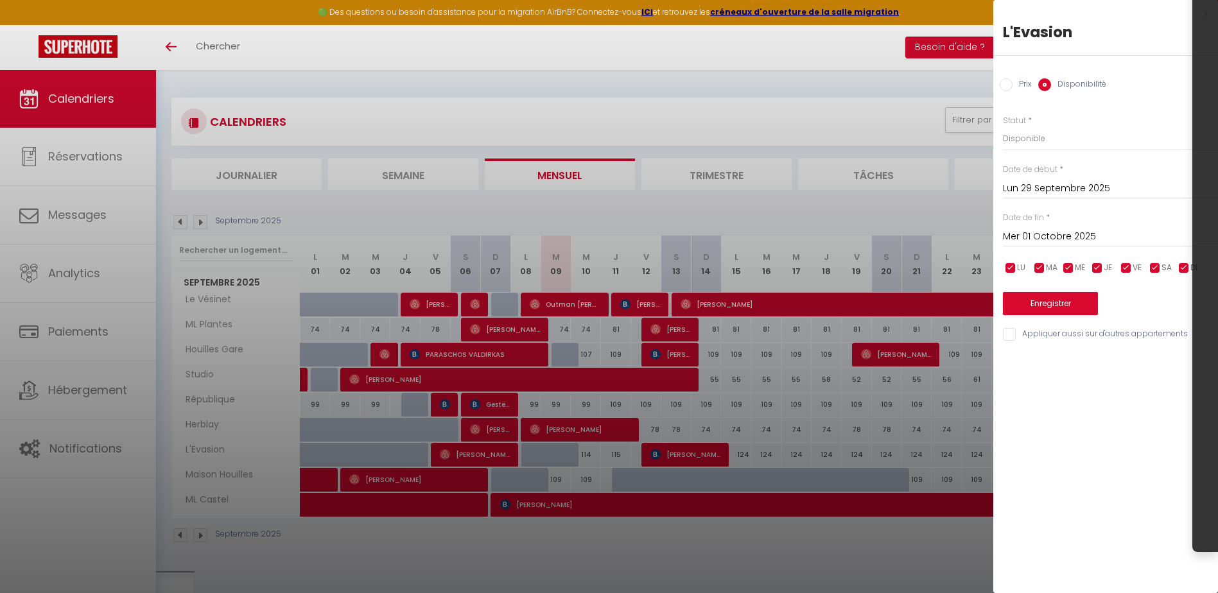
click at [1079, 245] on div "[DATE] < [DATE] > Dim Lun Mar Mer Jeu Ven Sam 1 2 3 4 5 6 7 8 9 10 11 12 13 14 …" at bounding box center [1110, 235] width 215 height 23
click at [1074, 243] on input "Mer 01 Octobre 2025" at bounding box center [1110, 237] width 215 height 17
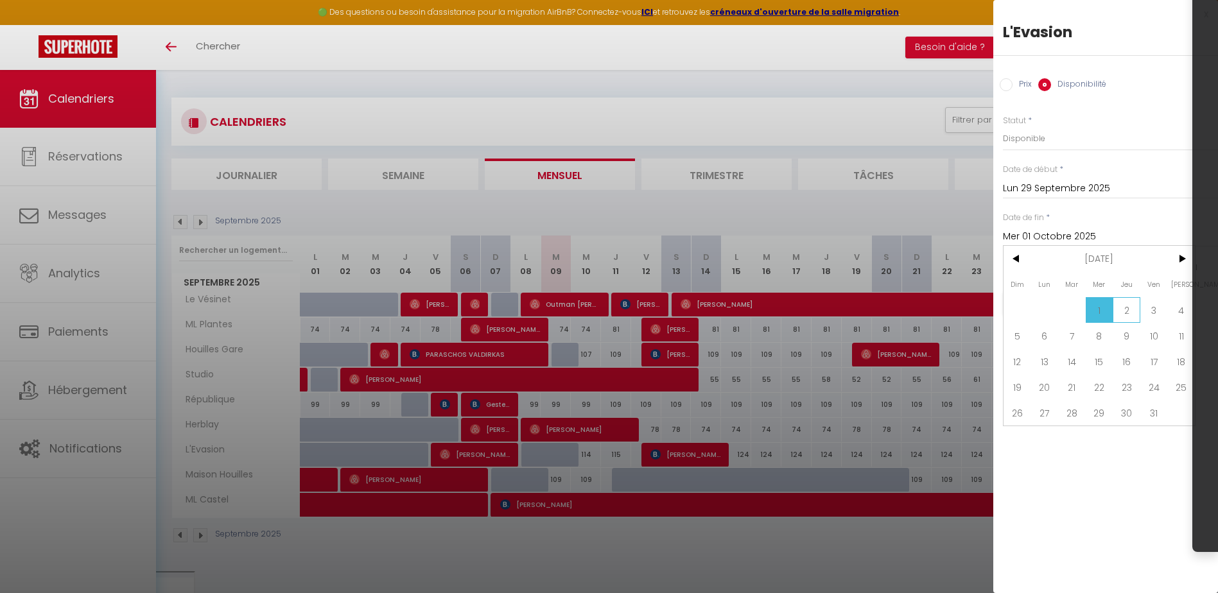
click at [1115, 304] on span "2" at bounding box center [1127, 310] width 28 height 26
type input "Jeu 02 Octobre 2025"
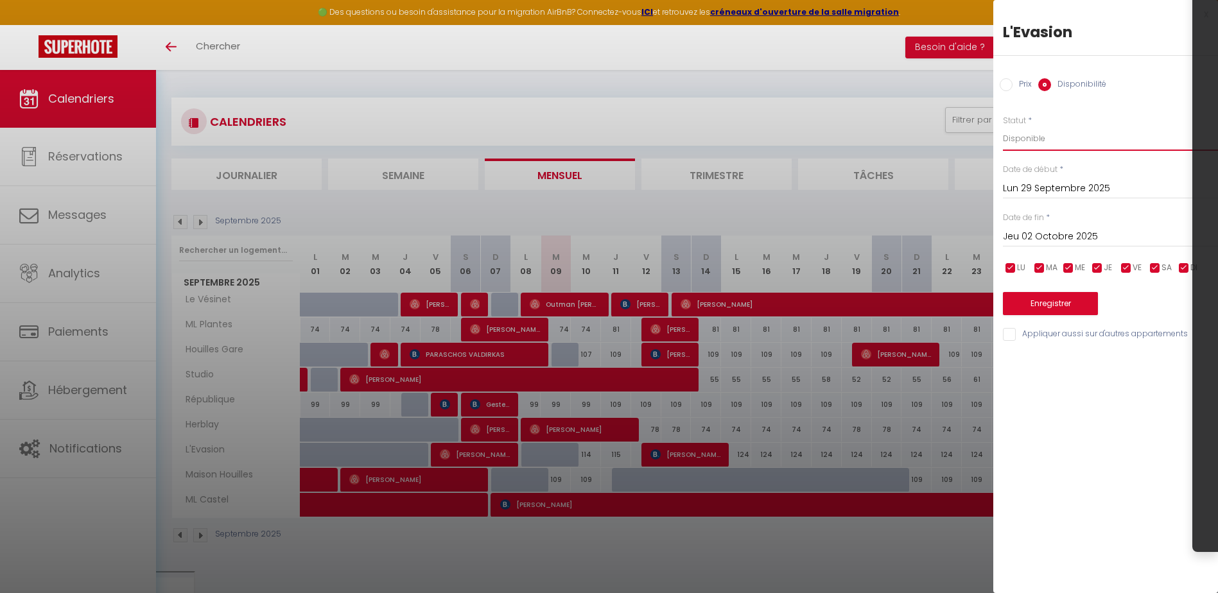
click at [1033, 135] on select "Disponible Indisponible" at bounding box center [1110, 139] width 215 height 24
select select "0"
click at [1003, 127] on select "Disponible Indisponible" at bounding box center [1110, 139] width 215 height 24
click at [1048, 310] on button "Enregistrer" at bounding box center [1050, 303] width 95 height 23
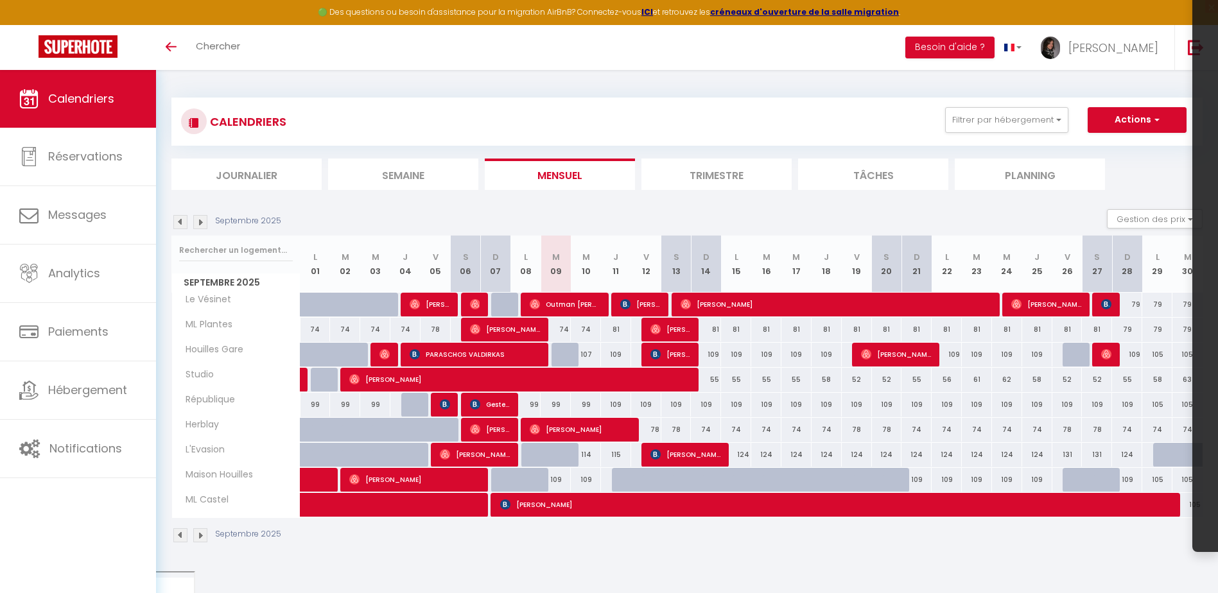
click at [1128, 460] on div "124" at bounding box center [1127, 455] width 30 height 24
select select "1"
type input "Dim 28 Septembre 2025"
type input "Lun 29 Septembre 2025"
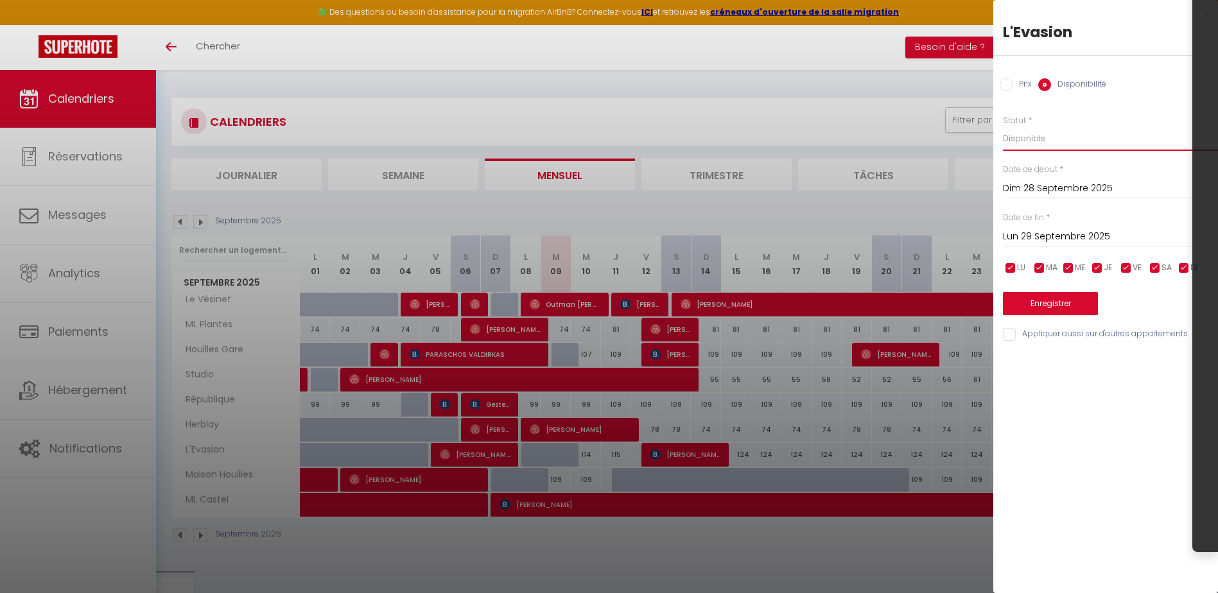
click at [1022, 143] on select "Disponible Indisponible" at bounding box center [1110, 139] width 215 height 24
select select "0"
click at [1003, 127] on select "Disponible Indisponible" at bounding box center [1110, 139] width 215 height 24
click at [1072, 303] on button "Enregistrer" at bounding box center [1050, 303] width 95 height 23
